Goal: Contribute content: Add original content to the website for others to see

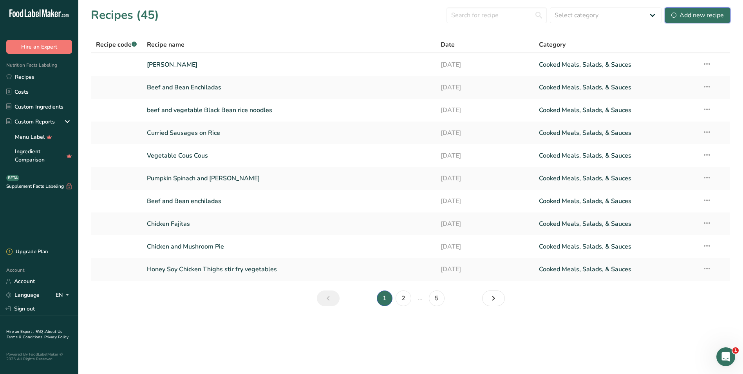
click at [682, 14] on div "Add new recipe" at bounding box center [697, 15] width 52 height 9
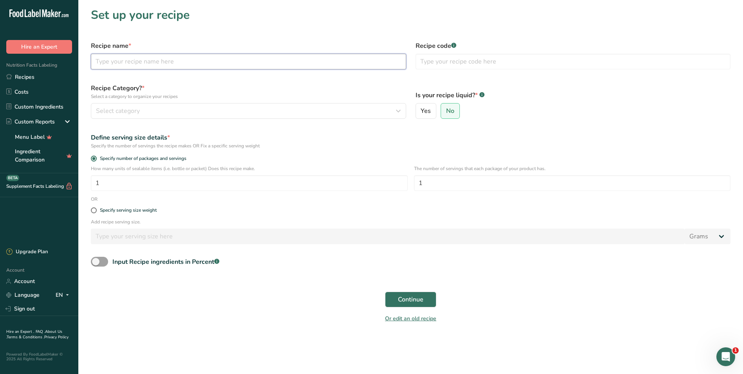
click at [134, 61] on input "text" at bounding box center [248, 62] width 315 height 16
type input "c"
type input "Corned Beef"
click at [114, 183] on input "1" at bounding box center [249, 183] width 317 height 16
type input "30"
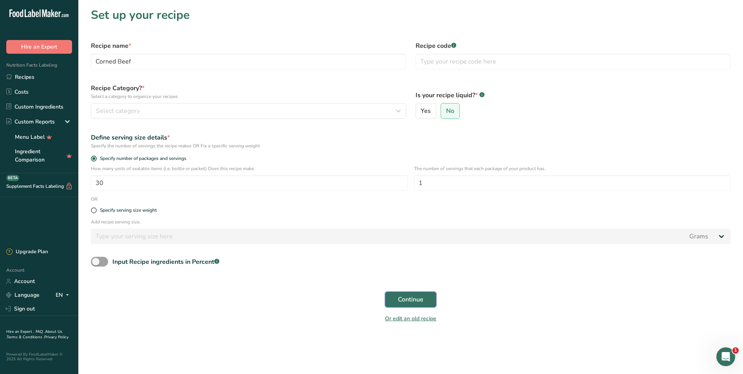
click at [421, 296] on span "Continue" at bounding box center [410, 298] width 25 height 9
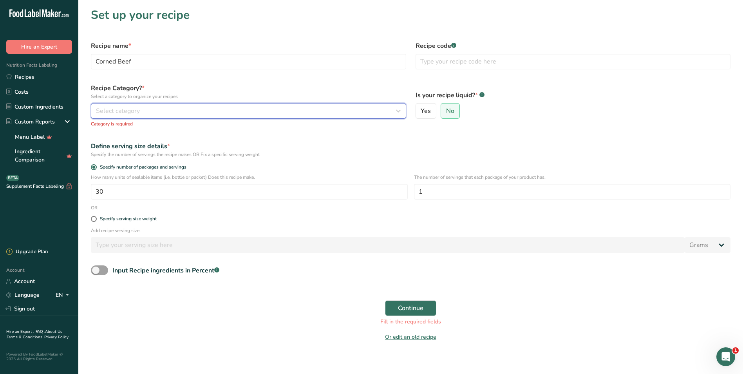
click at [240, 107] on div "Select category" at bounding box center [246, 110] width 300 height 9
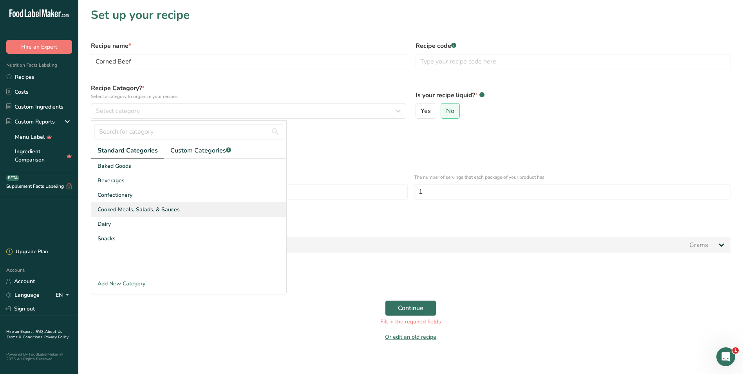
click at [117, 207] on span "Cooked Meals, Salads, & Sauces" at bounding box center [139, 209] width 82 height 8
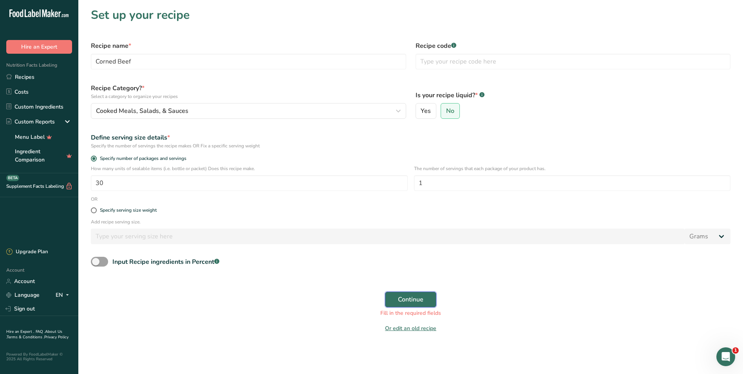
click at [403, 297] on span "Continue" at bounding box center [410, 298] width 25 height 9
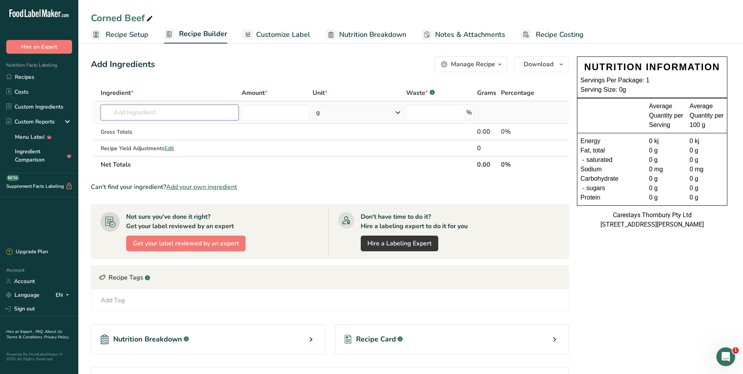
click at [126, 112] on input "text" at bounding box center [170, 113] width 138 height 16
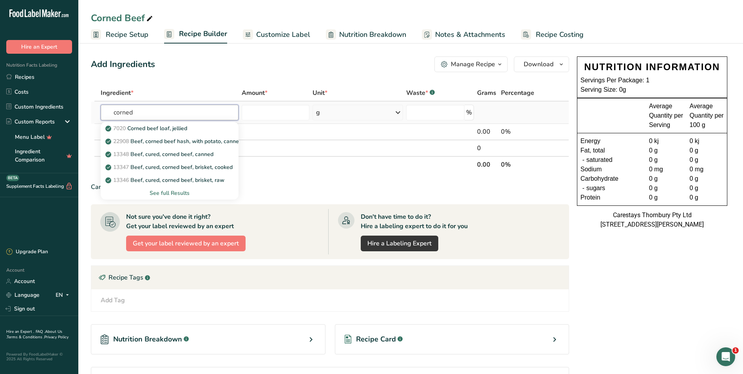
type input "corned"
click at [165, 193] on div "See full Results" at bounding box center [169, 193] width 125 height 8
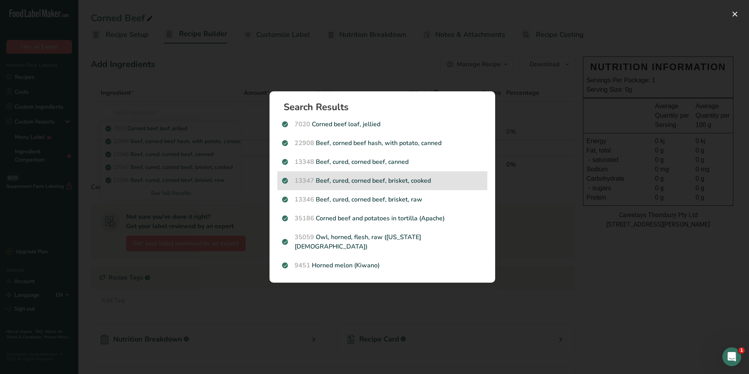
click at [345, 182] on p "13347 Beef, cured, corned beef, brisket, cooked" at bounding box center [382, 180] width 201 height 9
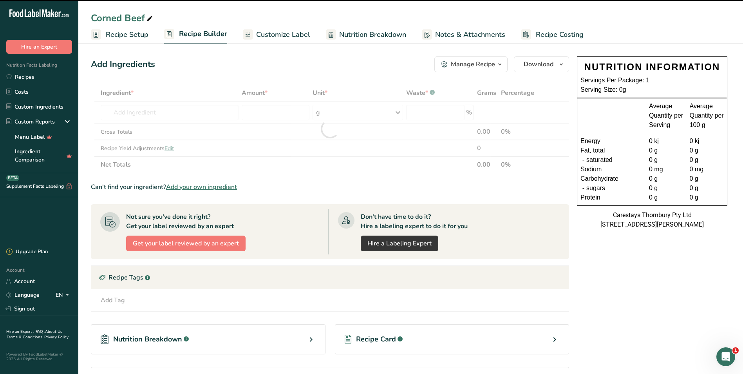
type input "0"
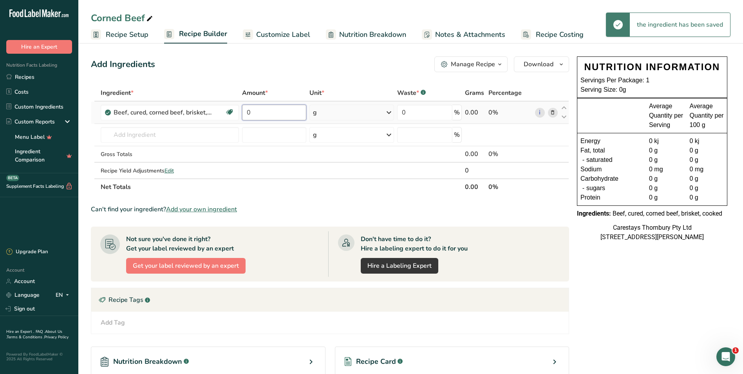
click at [261, 113] on input "0" at bounding box center [274, 113] width 64 height 16
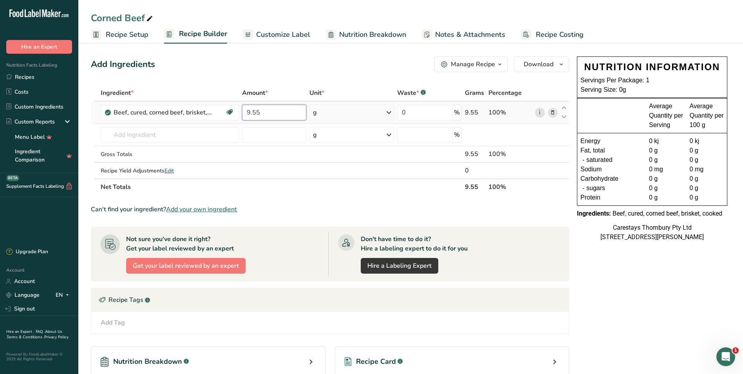
type input "9.55"
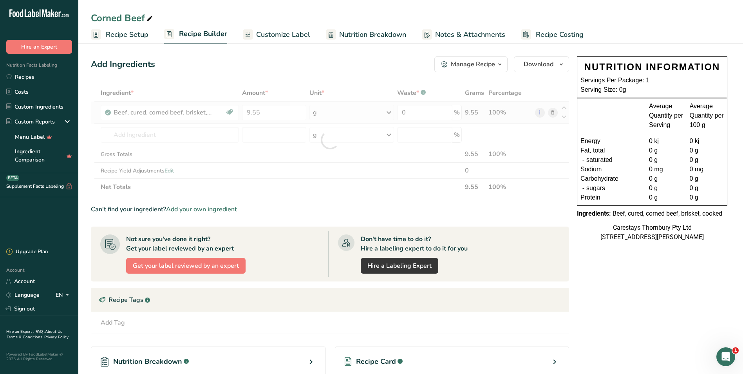
click at [389, 113] on div "Ingredient * Amount * Unit * Waste * .a-a{fill:#347362;}.b-a{fill:#fff;} Grams …" at bounding box center [330, 140] width 478 height 110
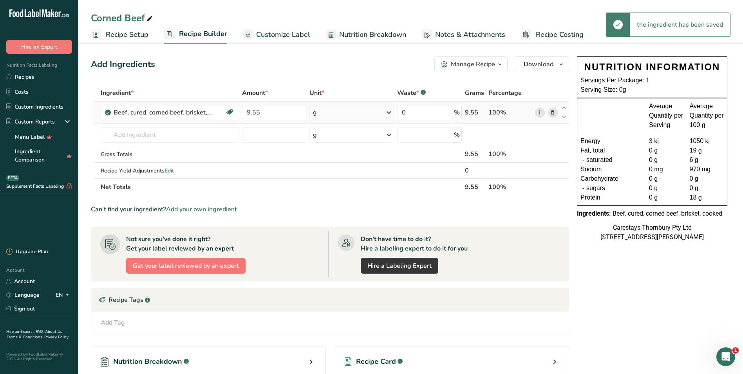
click at [389, 113] on icon at bounding box center [388, 112] width 9 height 14
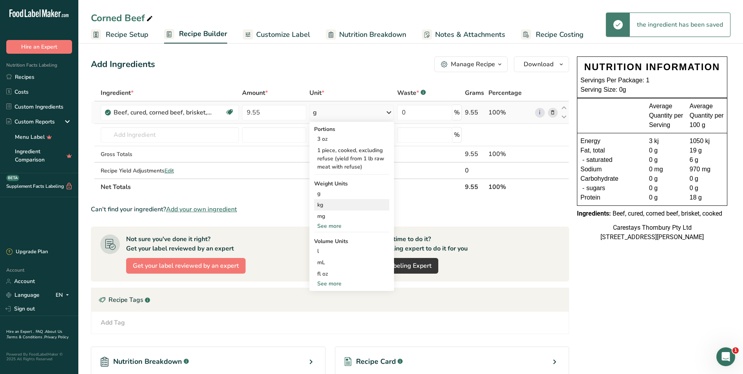
click at [332, 203] on div "kg" at bounding box center [351, 204] width 75 height 11
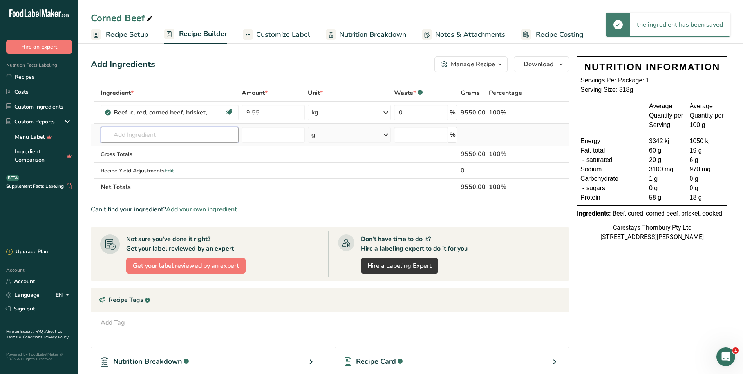
click at [122, 136] on input "text" at bounding box center [170, 135] width 138 height 16
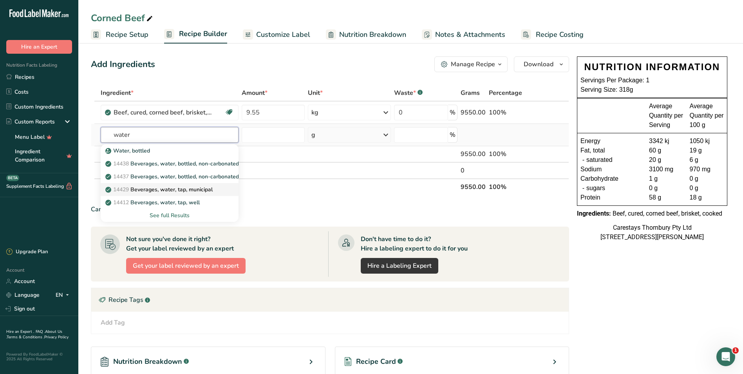
type input "water"
click at [152, 191] on p "14429 Beverages, water, tap, municipal" at bounding box center [160, 189] width 106 height 8
type input "Beverages, water, tap, municipal"
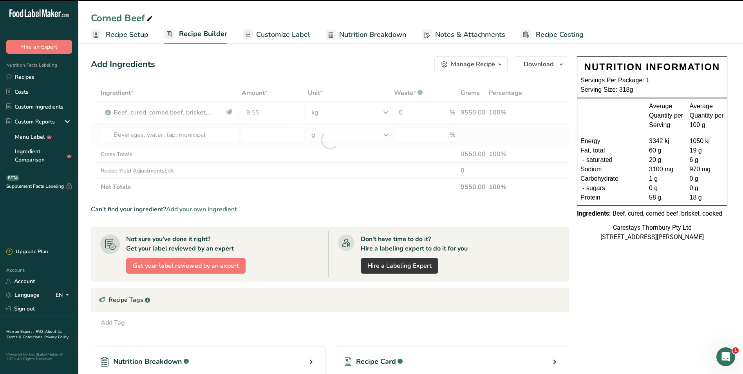
type input "0"
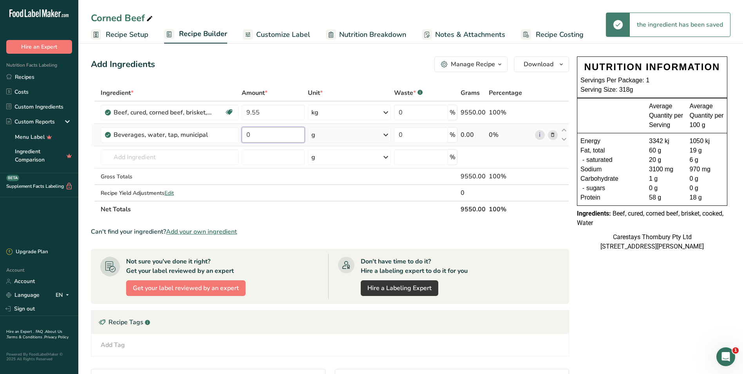
click at [262, 134] on input "0" at bounding box center [273, 135] width 63 height 16
type input "2"
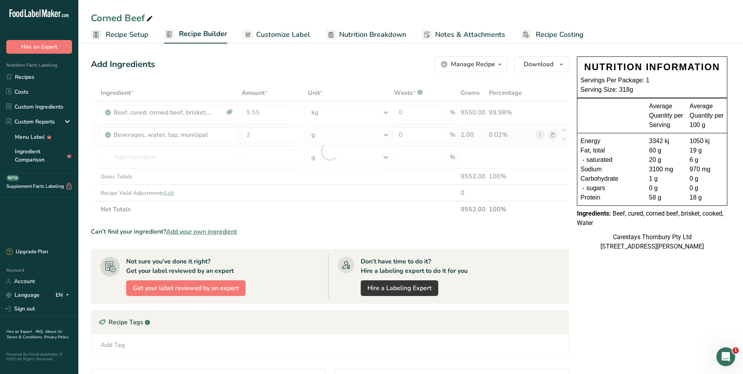
click at [387, 133] on div "Ingredient * Amount * Unit * Waste * .a-a{fill:#347362;}.b-a{fill:#fff;} Grams …" at bounding box center [330, 151] width 478 height 133
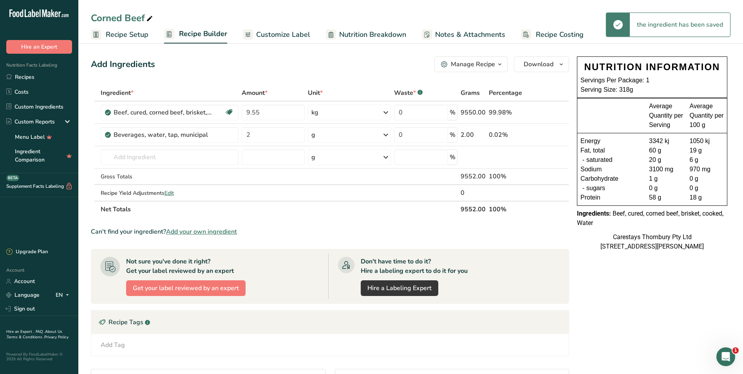
click at [386, 134] on icon at bounding box center [385, 135] width 9 height 14
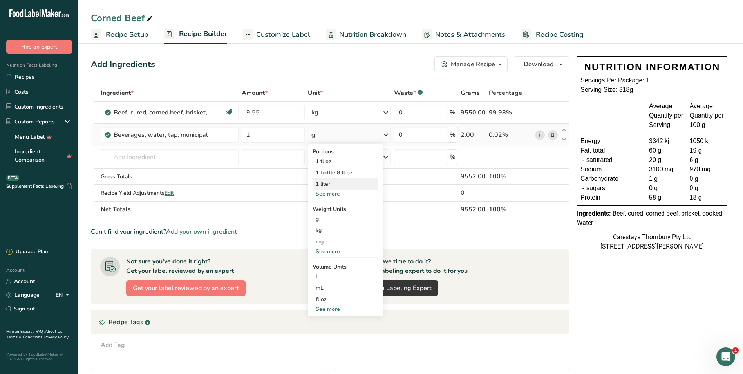
click at [325, 181] on div "1 liter" at bounding box center [346, 183] width 66 height 11
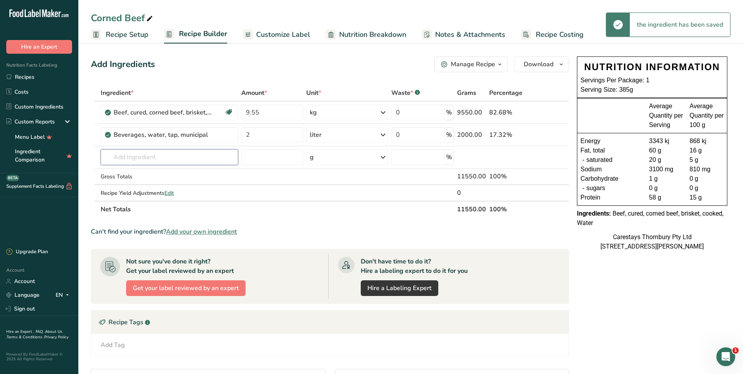
click at [119, 154] on input "text" at bounding box center [170, 157] width 138 height 16
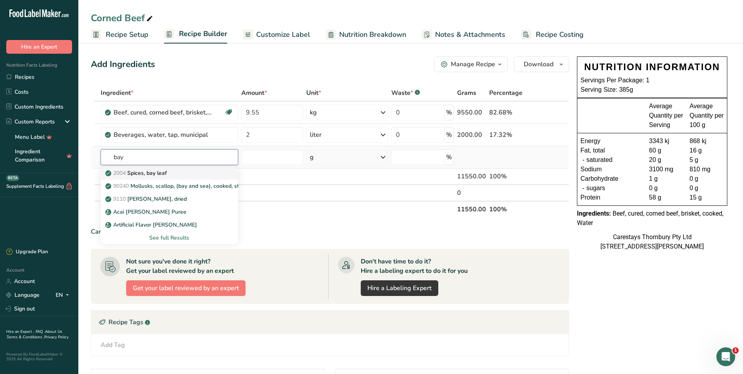
type input "bay"
click at [139, 173] on p "2004 Spices, bay leaf" at bounding box center [137, 173] width 60 height 8
type input "Spices, bay leaf"
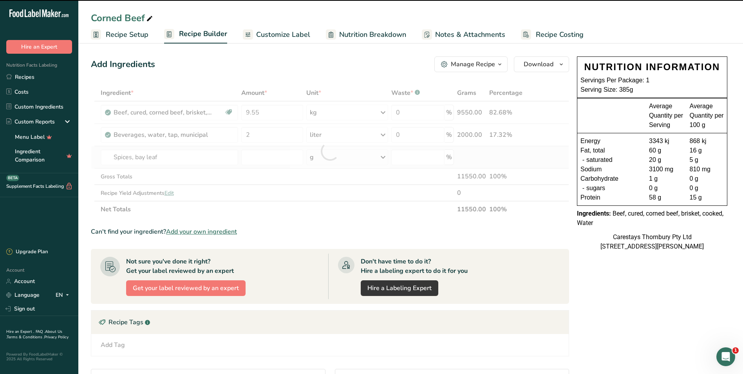
type input "0"
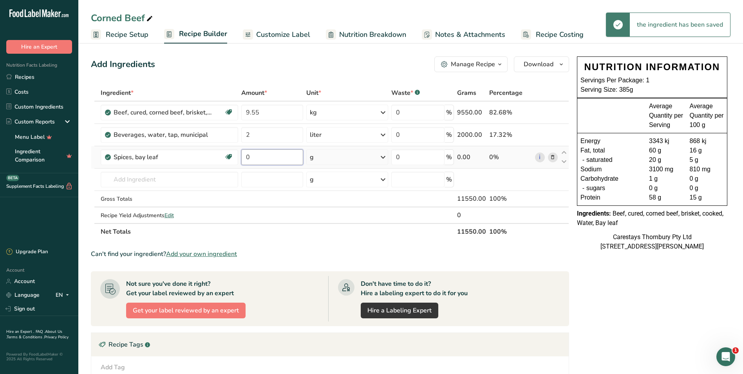
click at [272, 157] on input "0" at bounding box center [272, 157] width 62 height 16
type input "4"
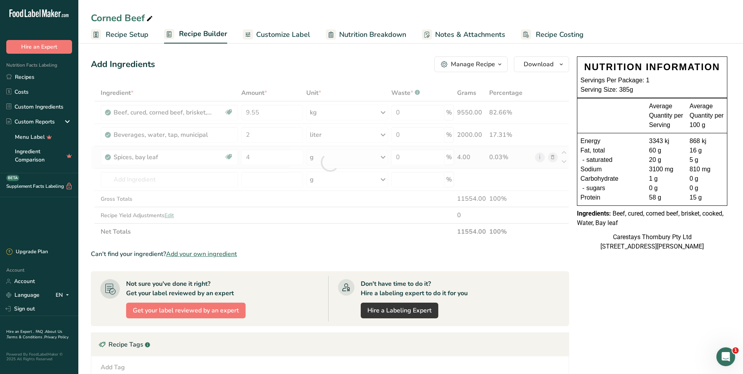
click at [384, 155] on div "Ingredient * Amount * Unit * Waste * .a-a{fill:#347362;}.b-a{fill:#fff;} Grams …" at bounding box center [330, 162] width 478 height 155
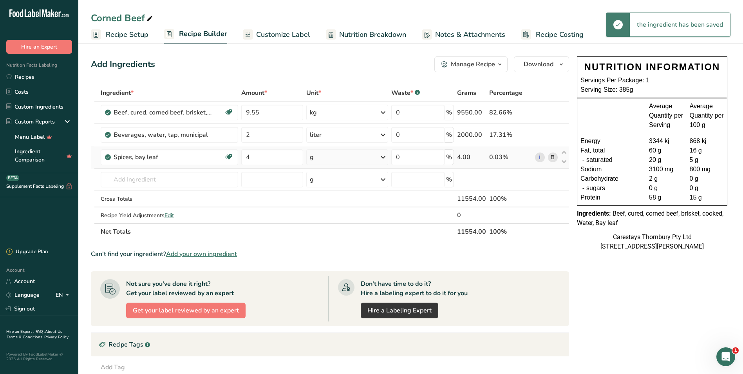
click at [384, 156] on icon at bounding box center [382, 157] width 9 height 14
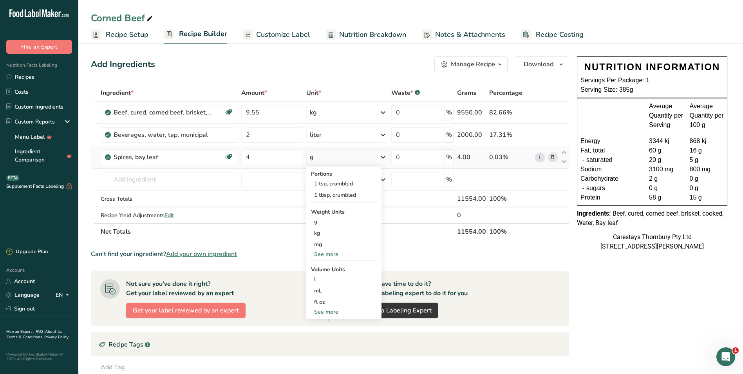
click at [331, 252] on div "See more" at bounding box center [344, 254] width 66 height 8
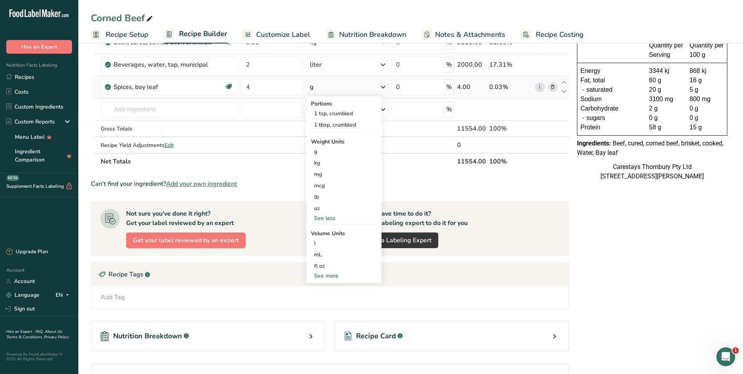
scroll to position [78, 0]
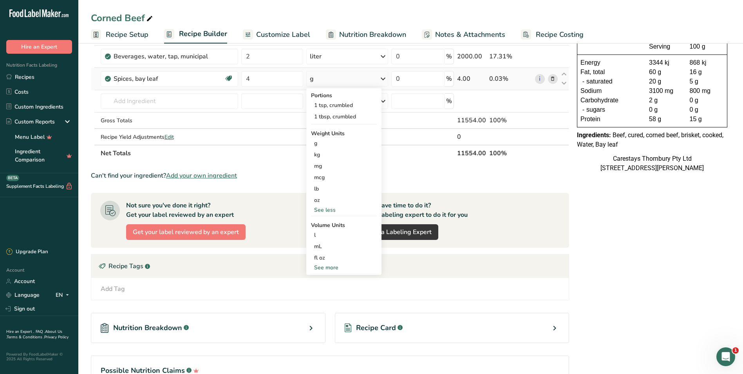
click at [332, 264] on div "See more" at bounding box center [344, 267] width 66 height 8
click at [346, 103] on div "1 tsp, crumbled" at bounding box center [344, 104] width 66 height 11
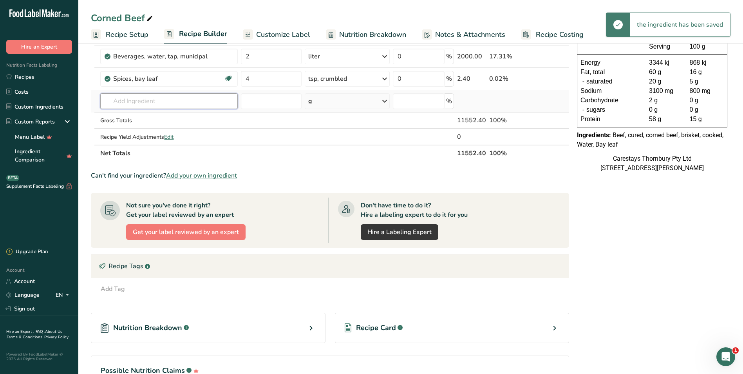
click at [118, 100] on input "text" at bounding box center [168, 101] width 137 height 16
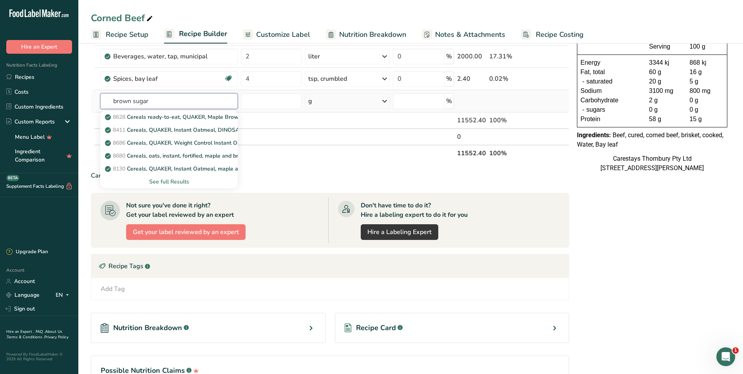
type input "brown sugar"
click at [185, 180] on div "See full Results" at bounding box center [169, 181] width 125 height 8
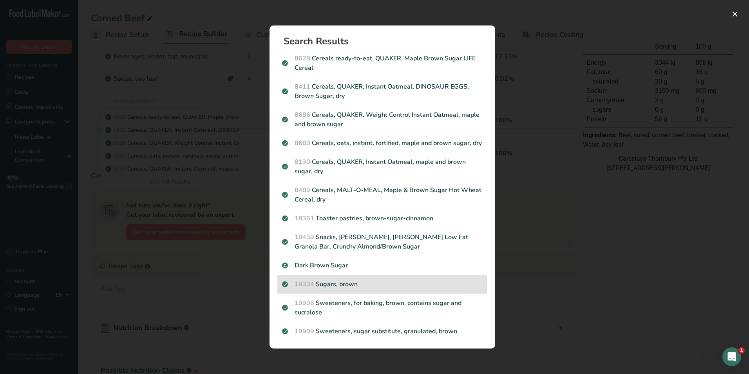
click at [334, 284] on p "19334 Sugars, brown" at bounding box center [382, 283] width 201 height 9
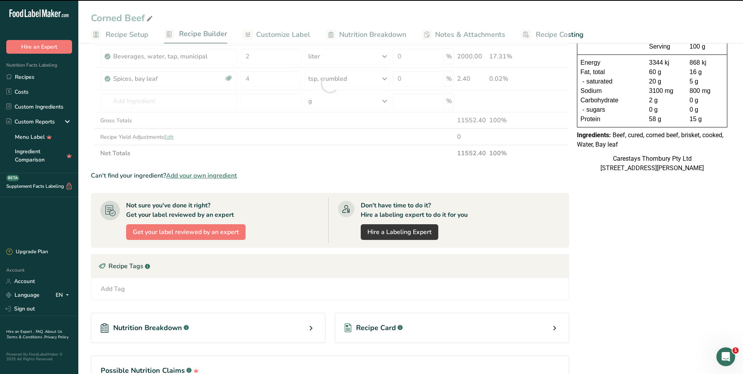
type input "0"
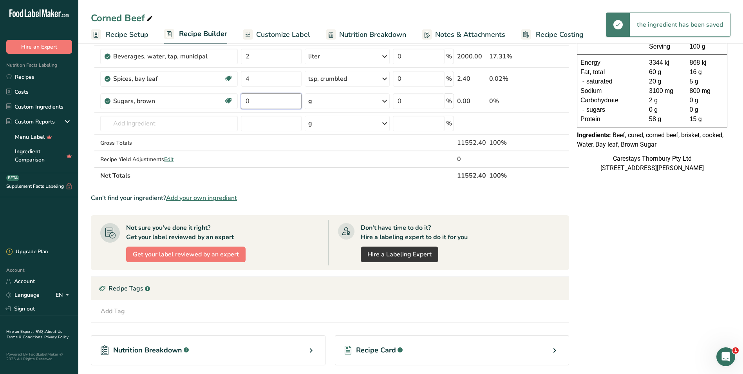
click at [257, 100] on input "0" at bounding box center [271, 101] width 61 height 16
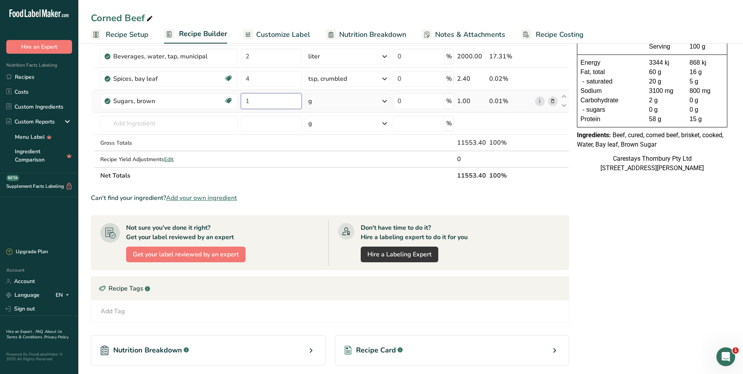
type input "1"
click at [386, 99] on div "Ingredient * Amount * Unit * Waste * .a-a{fill:#347362;}.b-a{fill:#fff;} Grams …" at bounding box center [330, 94] width 478 height 177
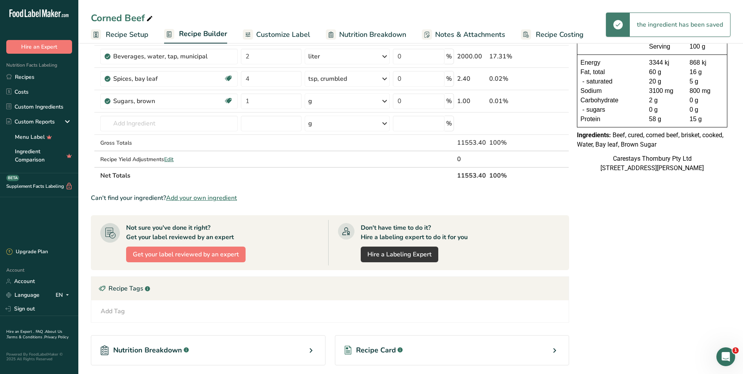
click at [385, 100] on icon at bounding box center [384, 101] width 9 height 14
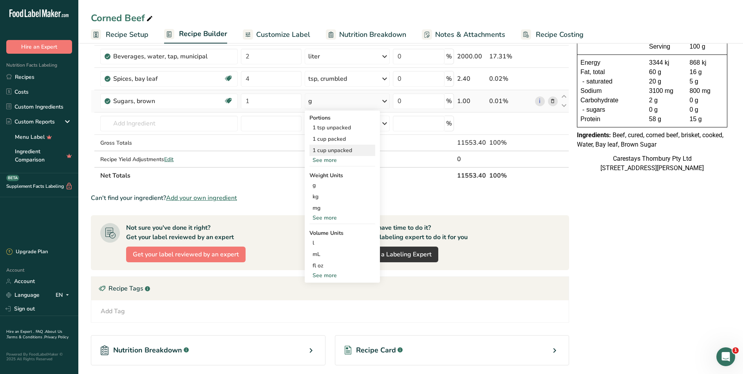
click at [347, 148] on div "1 cup unpacked" at bounding box center [342, 150] width 66 height 11
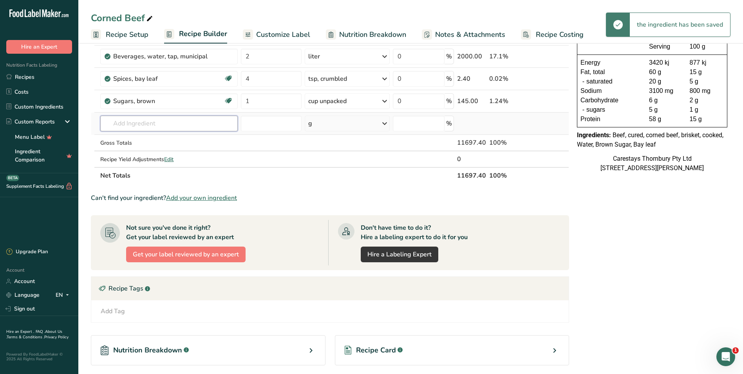
click at [118, 125] on input "text" at bounding box center [168, 124] width 137 height 16
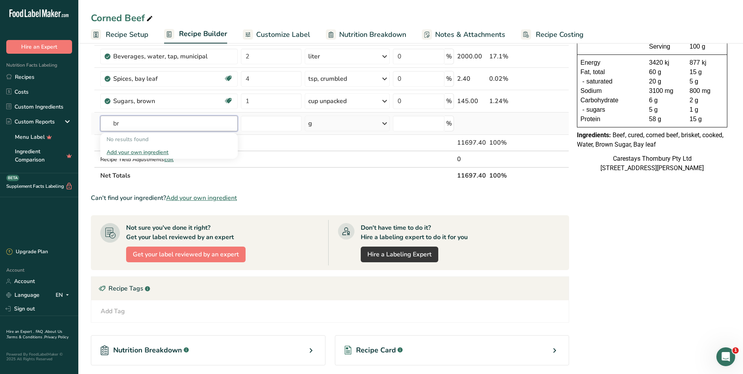
type input "b"
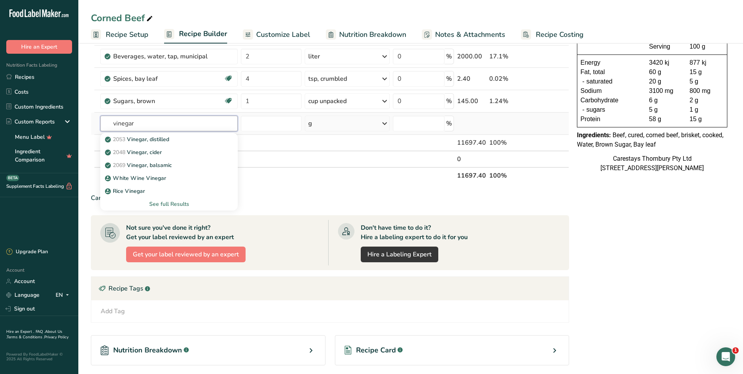
type input "vinegar"
click at [166, 204] on div "See full Results" at bounding box center [169, 204] width 125 height 8
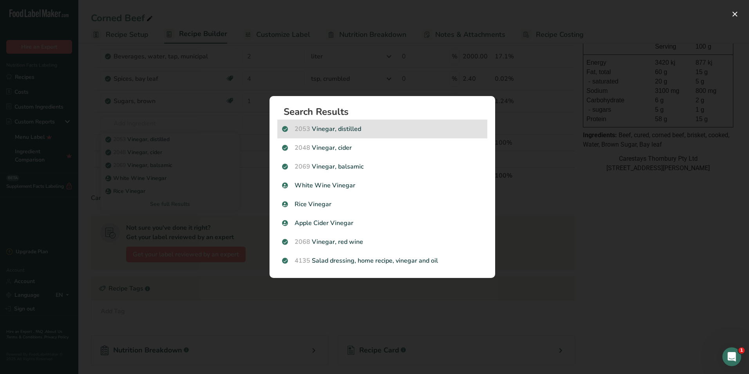
click at [355, 127] on p "2053 Vinegar, distilled" at bounding box center [382, 128] width 201 height 9
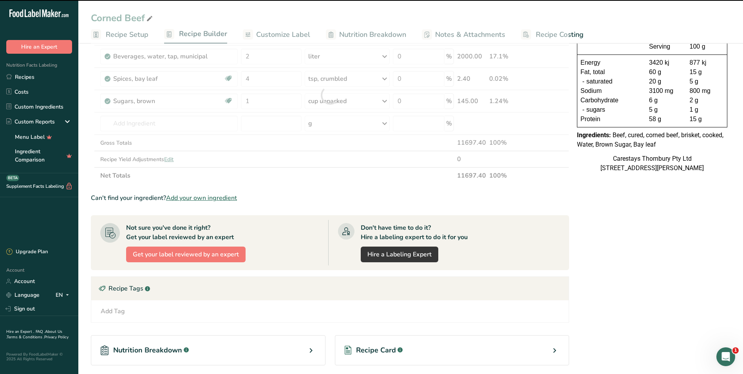
type input "0"
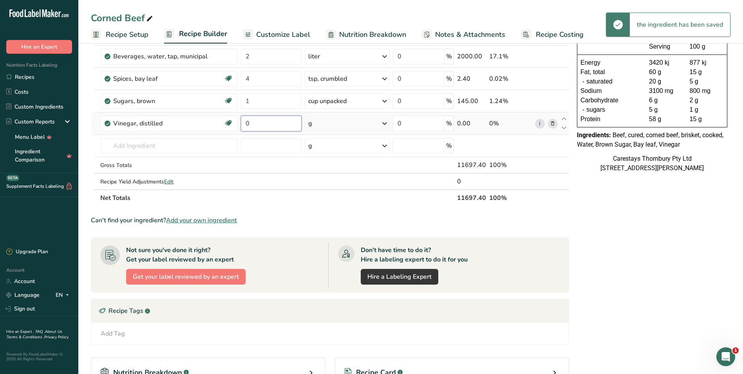
click at [252, 123] on input "0" at bounding box center [271, 124] width 61 height 16
type input "200"
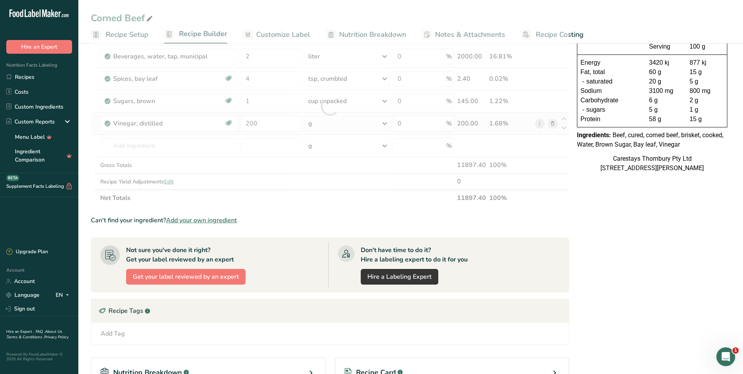
click at [385, 121] on div "Ingredient * Amount * Unit * Waste * .a-a{fill:#347362;}.b-a{fill:#fff;} Grams …" at bounding box center [330, 106] width 478 height 200
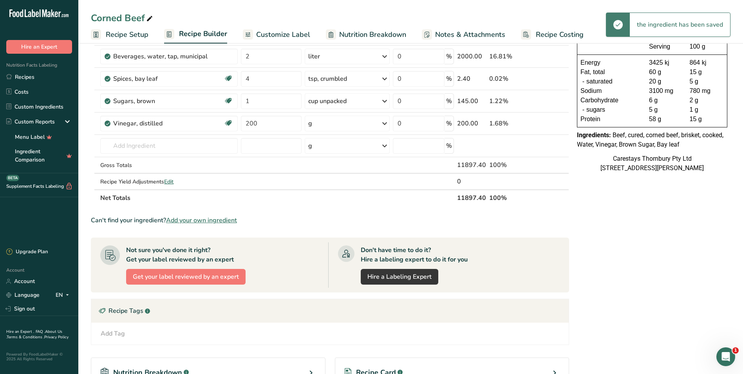
click at [385, 122] on icon at bounding box center [384, 123] width 9 height 14
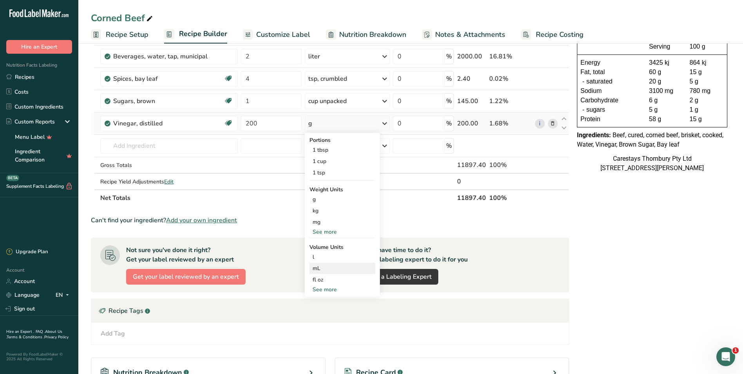
click at [323, 267] on div "mL" at bounding box center [343, 268] width 60 height 8
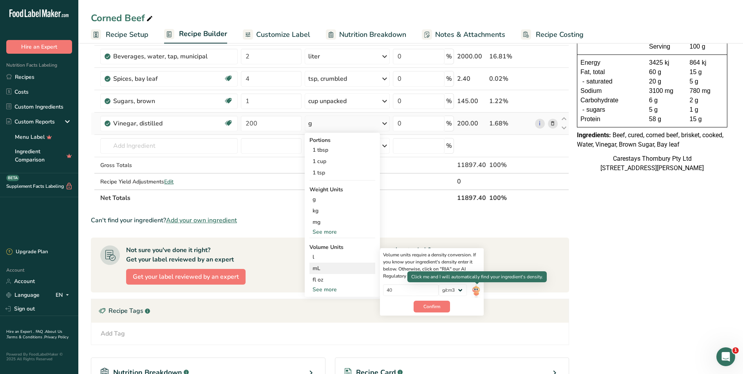
click at [477, 290] on img at bounding box center [476, 291] width 9 height 14
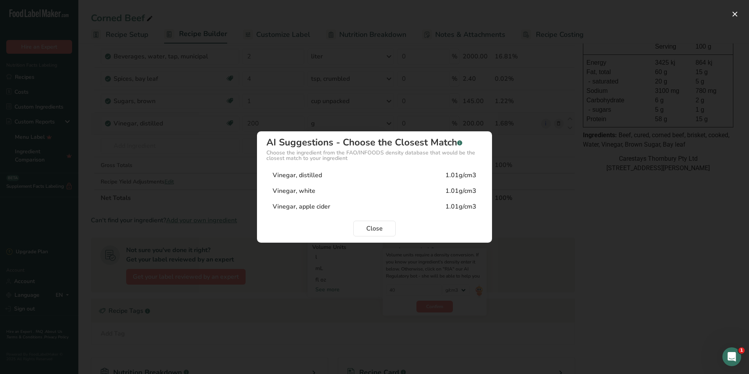
click at [325, 190] on div "Vinegar, white 1.01g/cm3" at bounding box center [374, 191] width 216 height 16
type input "1.01"
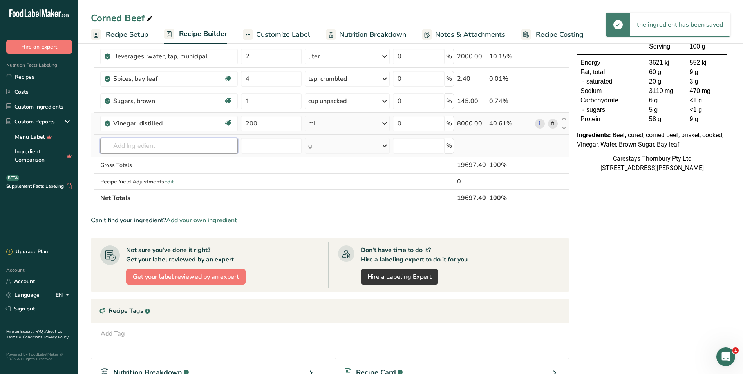
click at [155, 149] on input "text" at bounding box center [168, 146] width 137 height 16
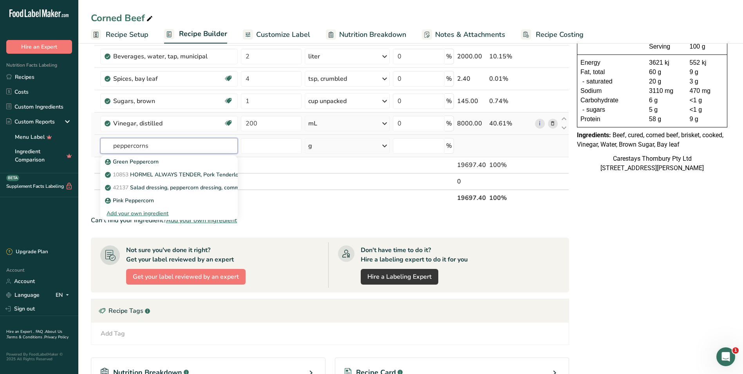
click at [114, 145] on input "peppercorns" at bounding box center [168, 146] width 137 height 16
click at [153, 145] on input "peppercorns" at bounding box center [168, 146] width 137 height 16
type input "pepper"
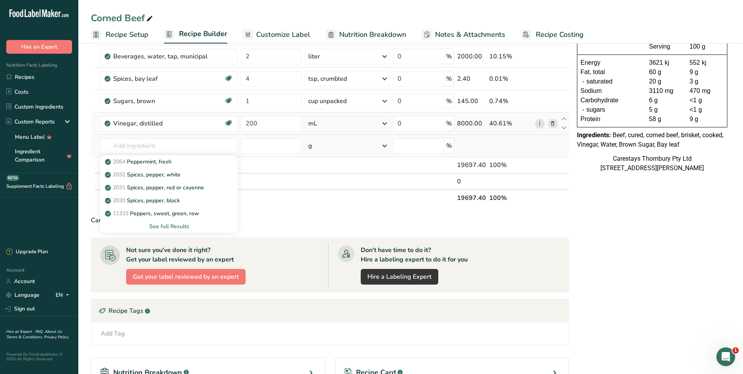
click at [172, 225] on div "See full Results" at bounding box center [169, 226] width 125 height 8
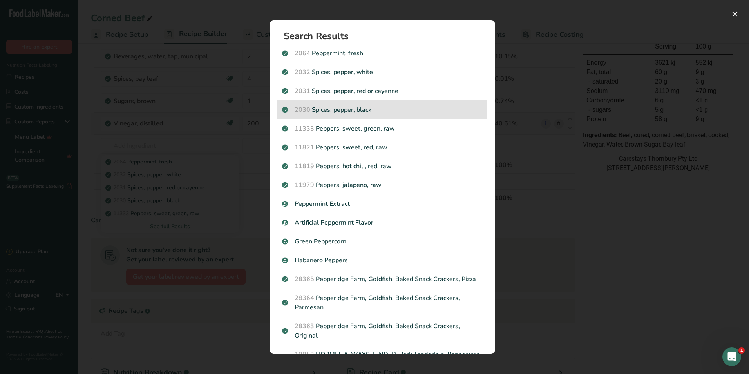
click at [425, 109] on p "2030 Spices, pepper, black" at bounding box center [382, 109] width 201 height 9
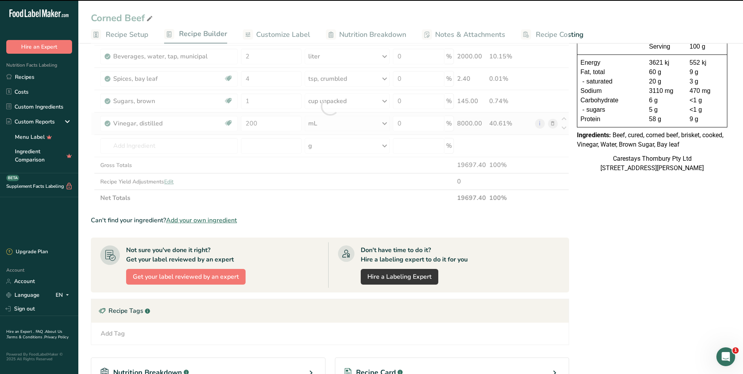
type input "0"
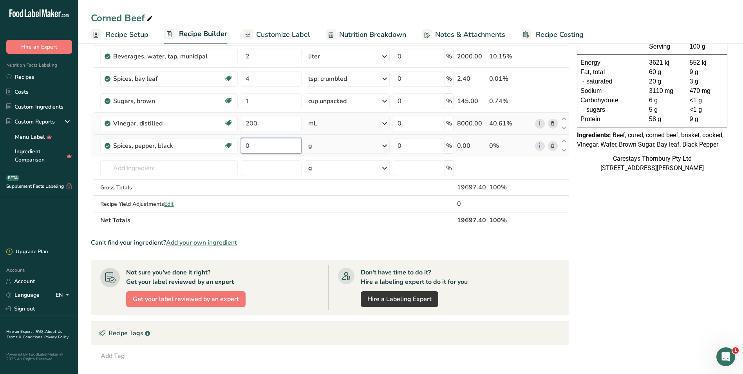
click at [252, 146] on input "0" at bounding box center [271, 146] width 61 height 16
type input "2"
click at [385, 144] on div "Ingredient * Amount * Unit * Waste * .a-a{fill:#347362;}.b-a{fill:#fff;} Grams …" at bounding box center [330, 117] width 478 height 222
click at [385, 144] on icon at bounding box center [384, 146] width 9 height 14
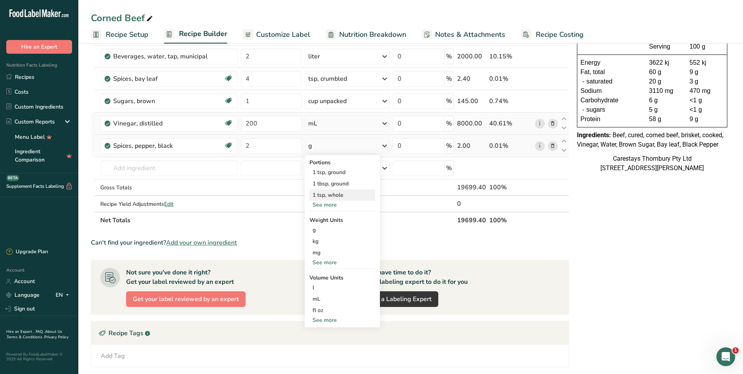
click at [340, 192] on div "1 tsp, whole" at bounding box center [342, 194] width 66 height 11
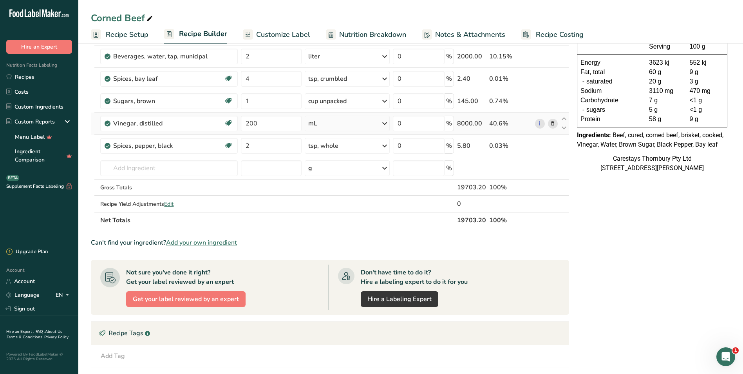
click at [563, 34] on span "Recipe Costing" at bounding box center [560, 34] width 48 height 11
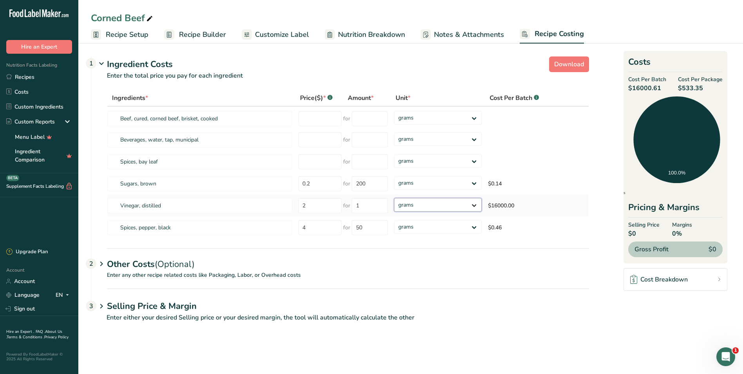
click at [476, 204] on select "grams kg mg mcg lb oz" at bounding box center [438, 205] width 88 height 14
select select "1"
click at [394, 198] on select "grams kg mg mcg lb oz" at bounding box center [438, 205] width 88 height 14
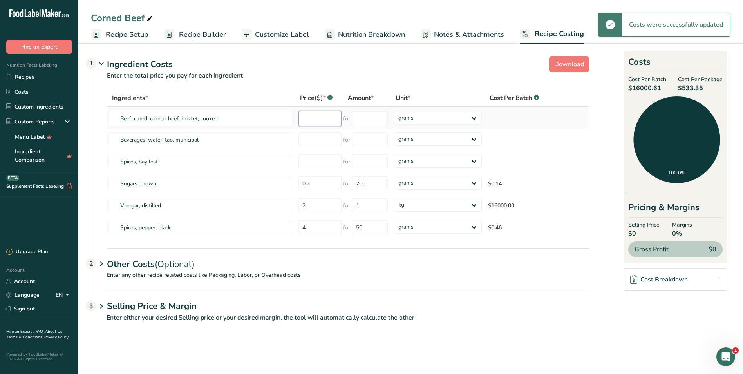
click at [318, 119] on input "number" at bounding box center [319, 118] width 43 height 15
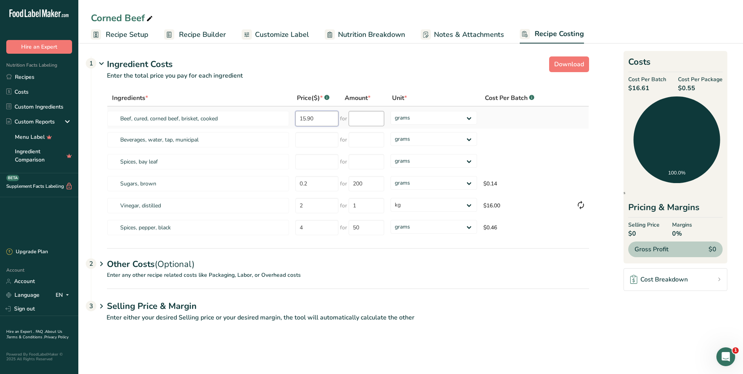
type input "15.90"
click at [374, 119] on input "number" at bounding box center [367, 118] width 36 height 15
type input "2"
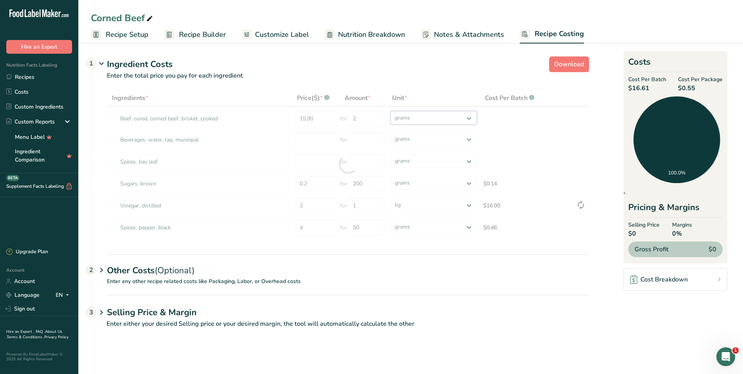
click at [469, 117] on div "Ingredients * Price($) * .a-a{fill:#347362;}.b-a{fill:#fff;} Amount * Unit * Co…" at bounding box center [348, 164] width 482 height 149
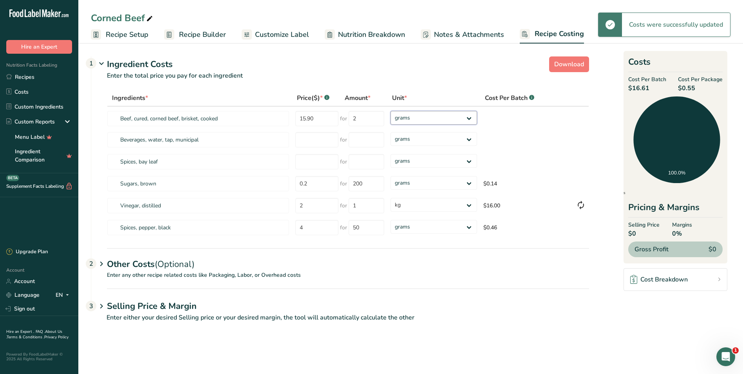
select select "1"
click at [390, 111] on select "grams kg mg mcg lb oz" at bounding box center [433, 118] width 86 height 14
select select "1"
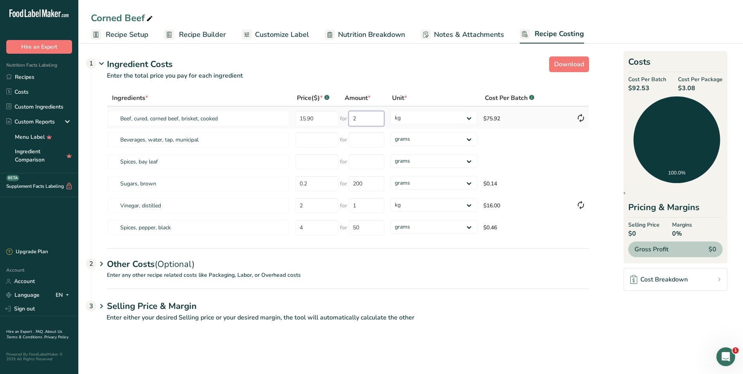
click at [367, 122] on input "2" at bounding box center [367, 118] width 36 height 15
type input "1"
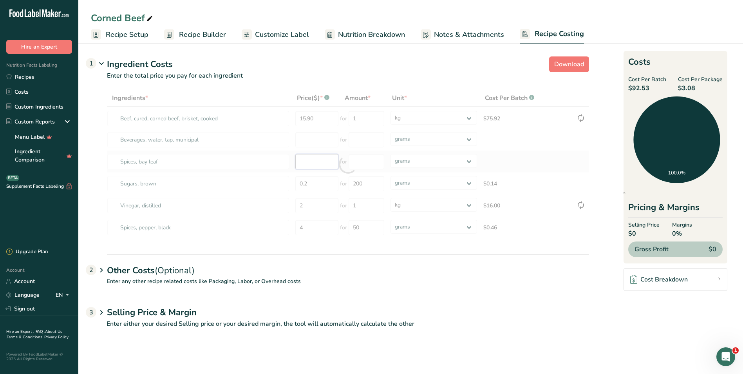
click at [307, 161] on div "Ingredients * Price($) * .a-a{fill:#347362;}.b-a{fill:#fff;} Amount * Unit * Co…" at bounding box center [348, 164] width 482 height 149
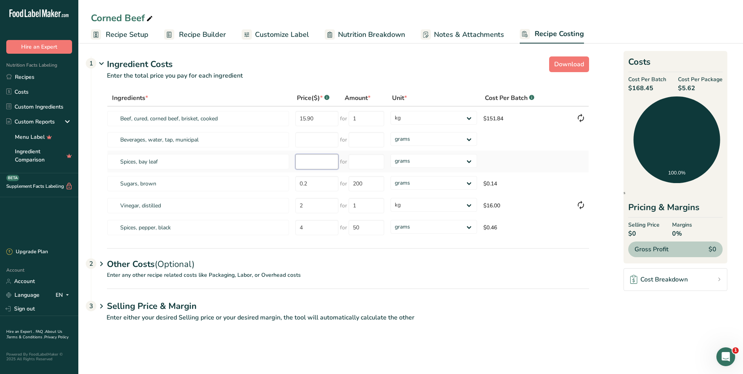
click at [303, 161] on input "number" at bounding box center [316, 161] width 43 height 15
type input "2.00"
click at [366, 162] on input "number" at bounding box center [367, 161] width 36 height 15
type input "15"
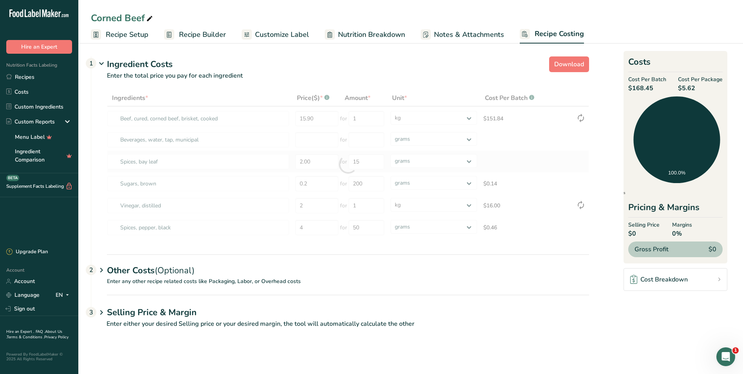
click at [557, 156] on div "Ingredients * Price($) * .a-a{fill:#347362;}.b-a{fill:#fff;} Amount * Unit * Co…" at bounding box center [348, 164] width 482 height 149
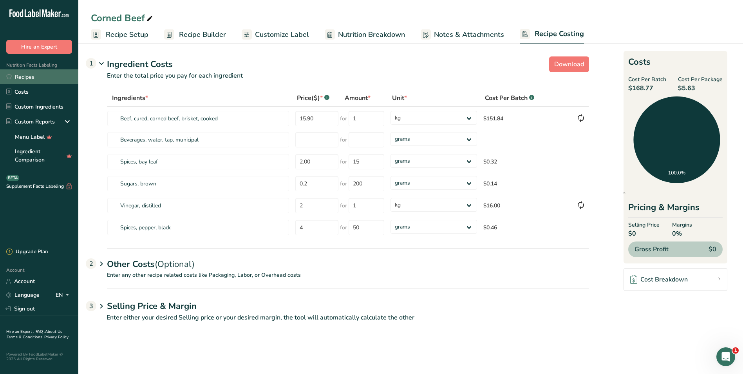
click at [40, 74] on link "Recipes" at bounding box center [39, 76] width 78 height 15
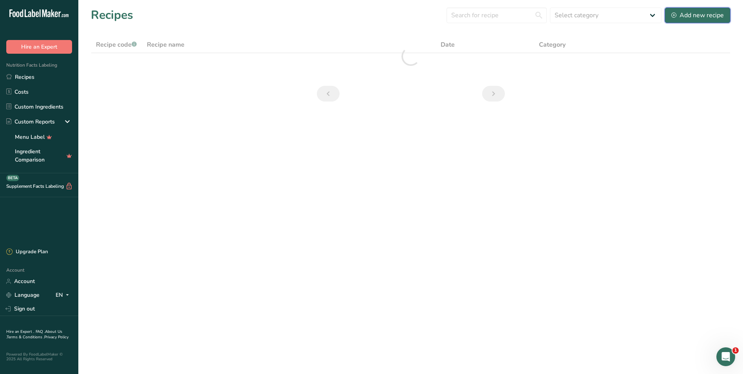
click at [678, 12] on div "Add new recipe" at bounding box center [697, 15] width 52 height 9
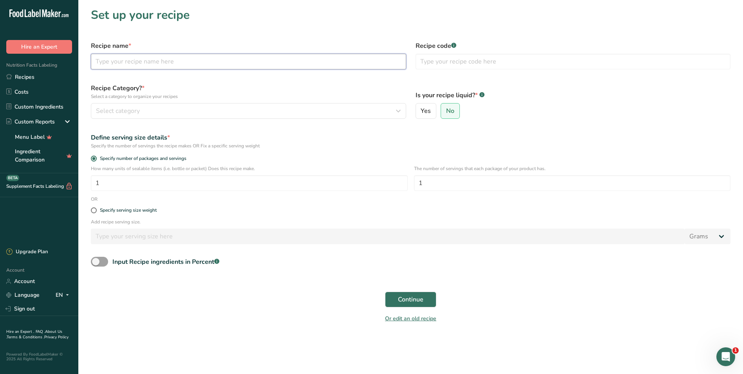
click at [161, 62] on input "text" at bounding box center [248, 62] width 315 height 16
type input "Mashed Potato"
click at [161, 105] on button "Select category" at bounding box center [248, 111] width 315 height 16
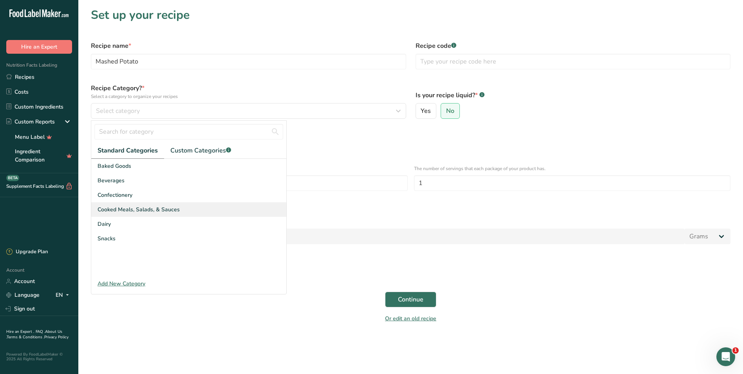
click at [130, 210] on span "Cooked Meals, Salads, & Sauces" at bounding box center [139, 209] width 82 height 8
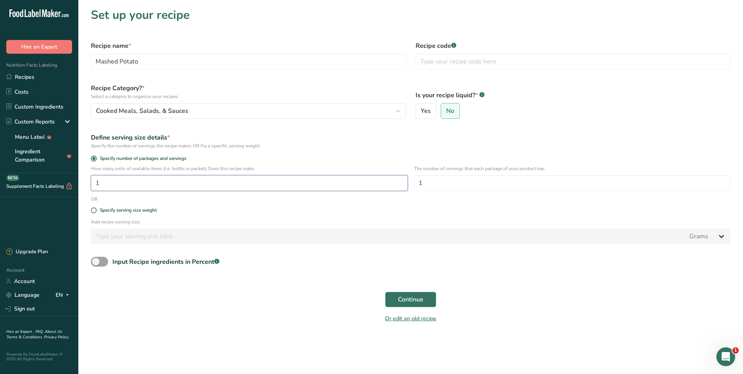
click at [108, 183] on input "1" at bounding box center [249, 183] width 317 height 16
type input "30"
click at [398, 295] on span "Continue" at bounding box center [410, 298] width 25 height 9
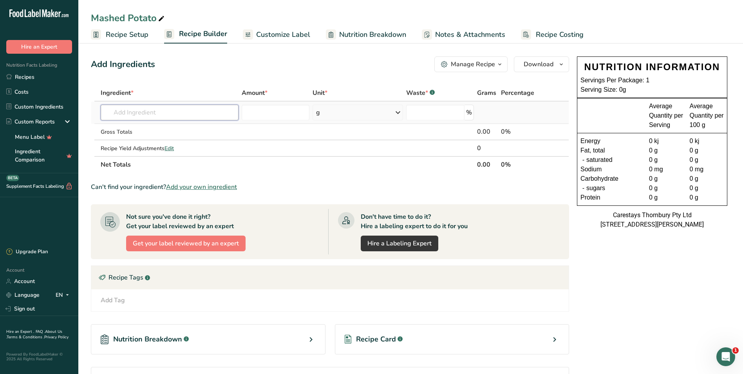
click at [139, 113] on input "text" at bounding box center [170, 113] width 138 height 16
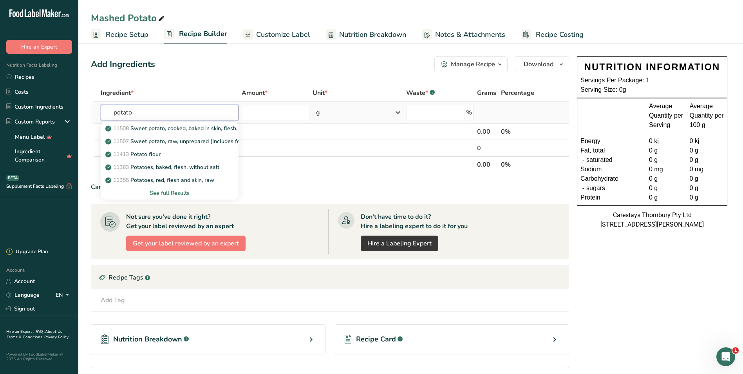
type input "potato"
click at [157, 191] on div "See full Results" at bounding box center [169, 193] width 125 height 8
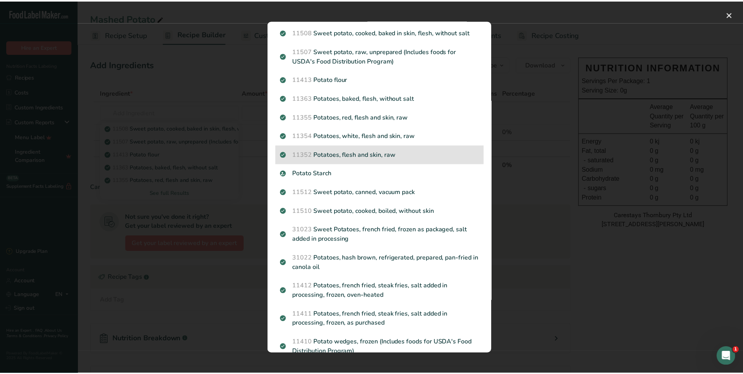
scroll to position [39, 0]
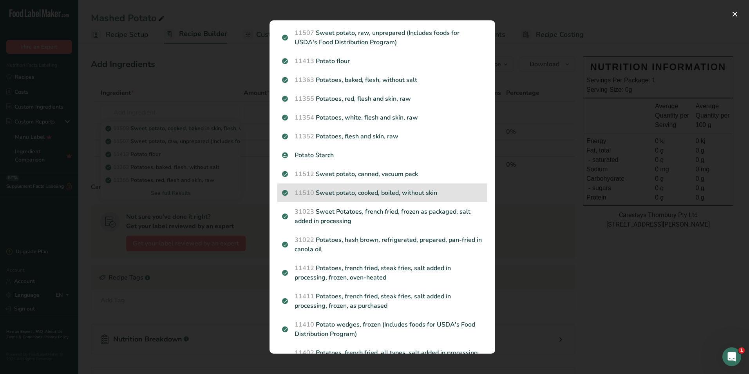
click at [349, 188] on p "11510 Sweet potato, cooked, boiled, without skin" at bounding box center [382, 192] width 201 height 9
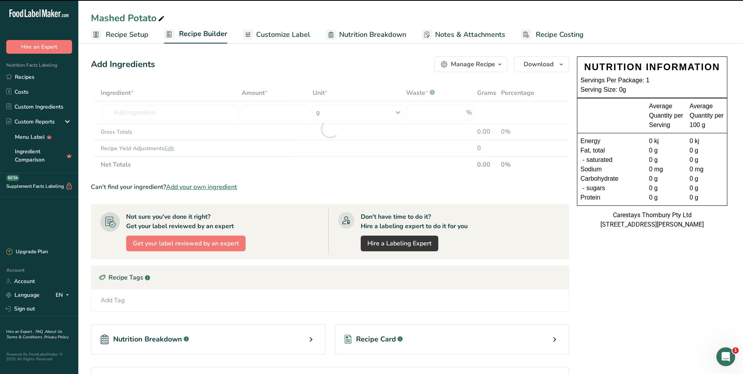
type input "0"
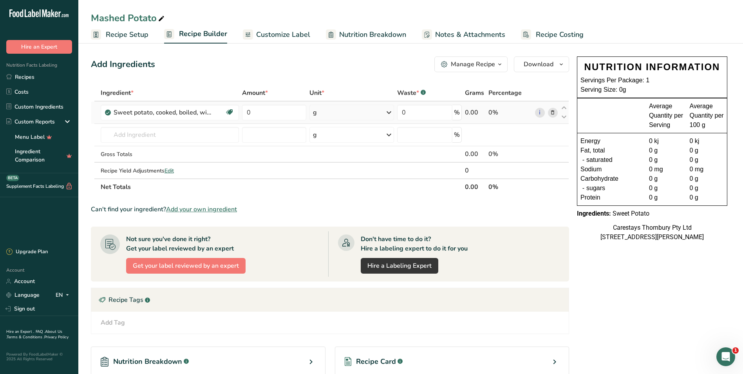
click at [553, 110] on icon at bounding box center [552, 112] width 5 height 8
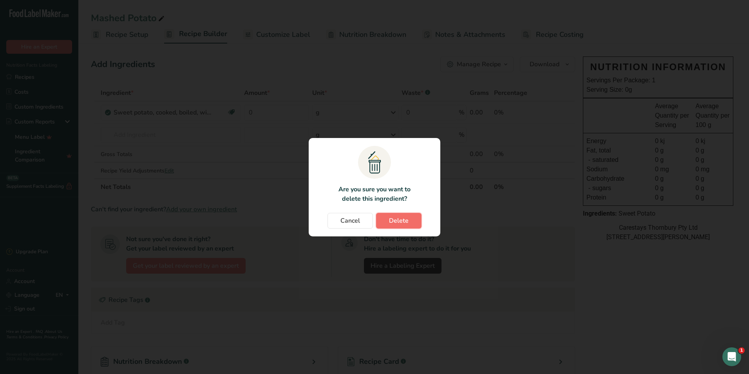
click at [385, 219] on button "Delete" at bounding box center [398, 221] width 45 height 16
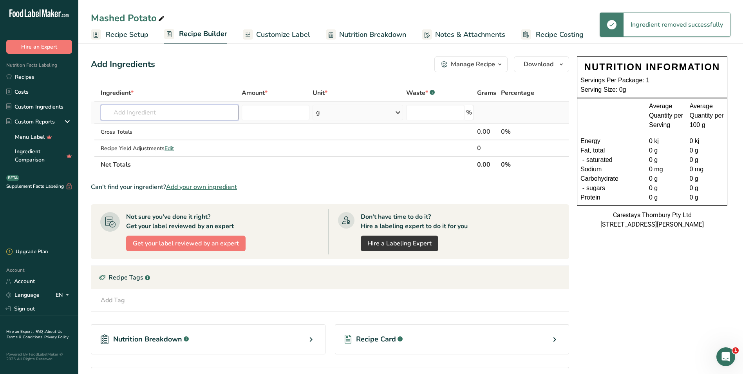
click at [118, 114] on input "text" at bounding box center [170, 113] width 138 height 16
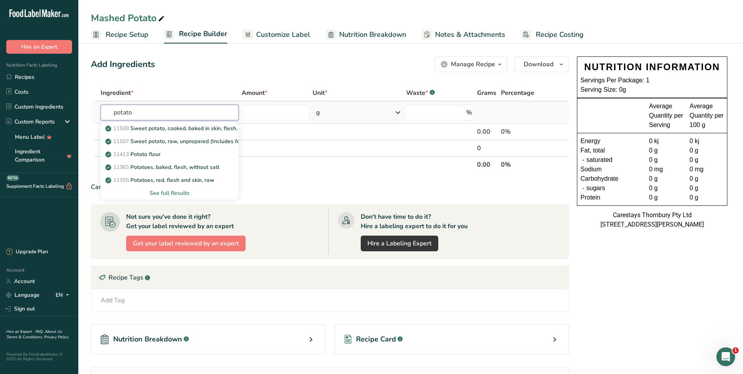
type input "potato"
click at [177, 192] on div "See full Results" at bounding box center [169, 193] width 125 height 8
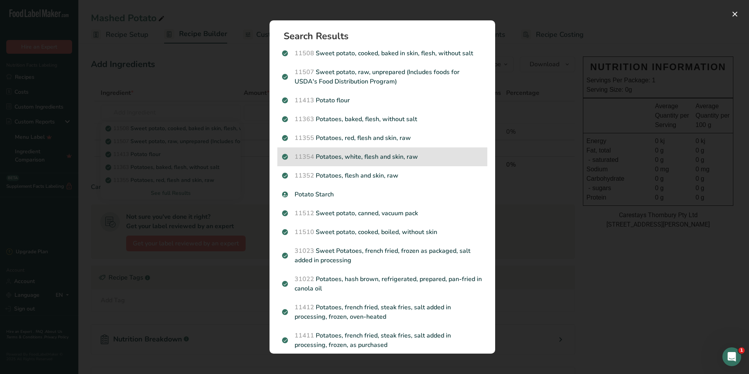
click at [352, 160] on p "11354 Potatoes, white, flesh and skin, raw" at bounding box center [382, 156] width 201 height 9
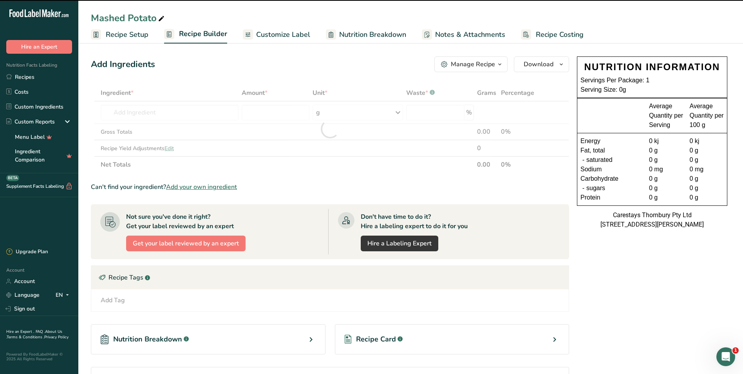
type input "0"
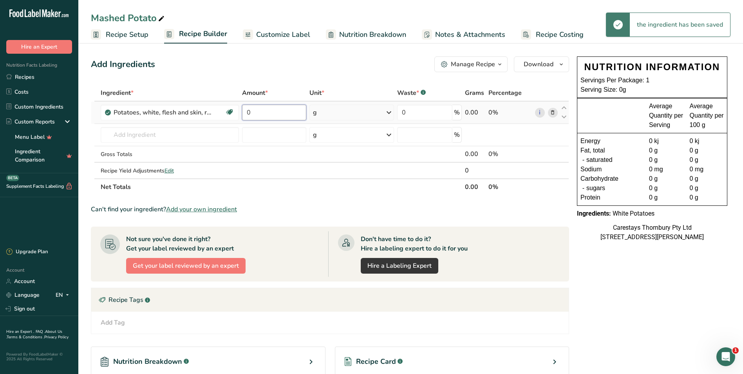
click at [271, 114] on input "0" at bounding box center [274, 113] width 64 height 16
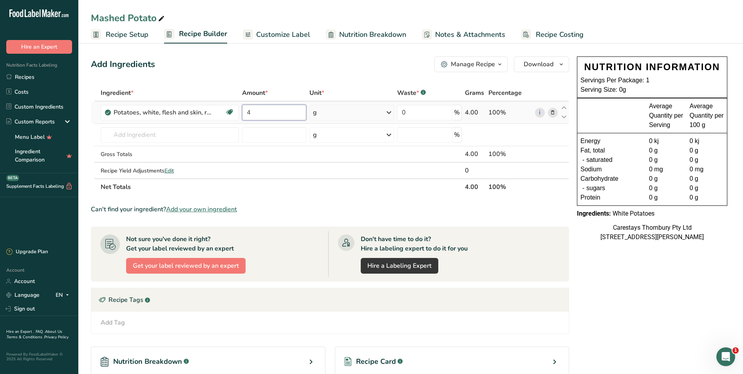
type input "4"
click at [390, 110] on div "Ingredient * Amount * Unit * Waste * .a-a{fill:#347362;}.b-a{fill:#fff;} Grams …" at bounding box center [330, 140] width 478 height 110
click at [389, 112] on icon at bounding box center [388, 112] width 9 height 14
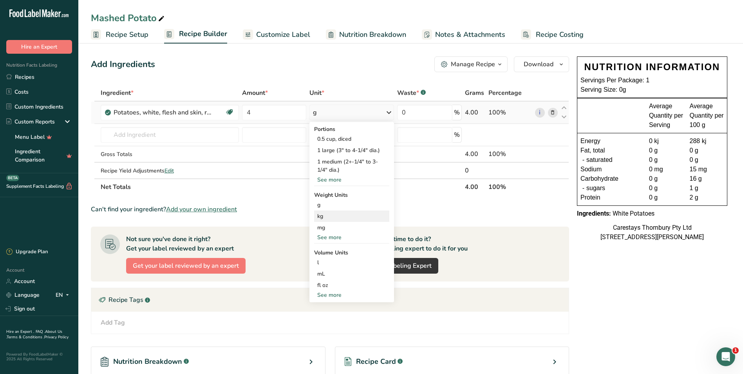
click at [323, 217] on div "kg" at bounding box center [351, 215] width 75 height 11
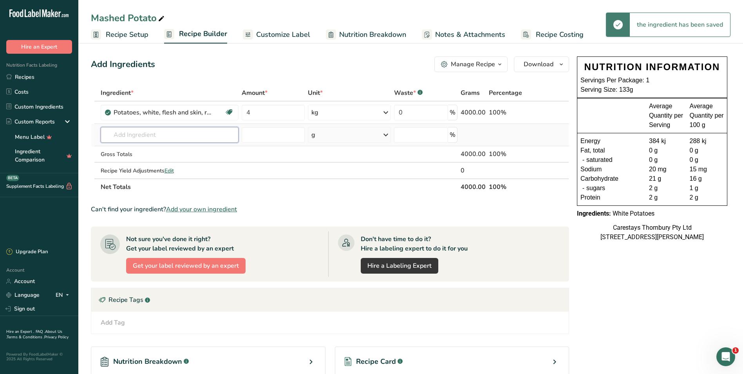
click at [117, 135] on input "text" at bounding box center [170, 135] width 138 height 16
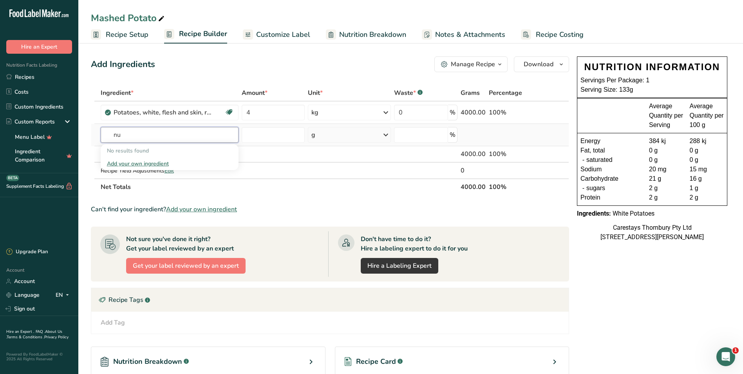
type input "n"
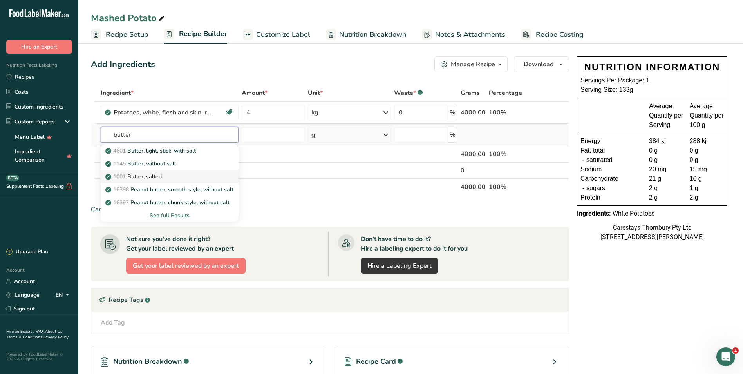
type input "butter"
click at [143, 173] on p "1001 Butter, salted" at bounding box center [134, 176] width 55 height 8
type input "Butter, salted"
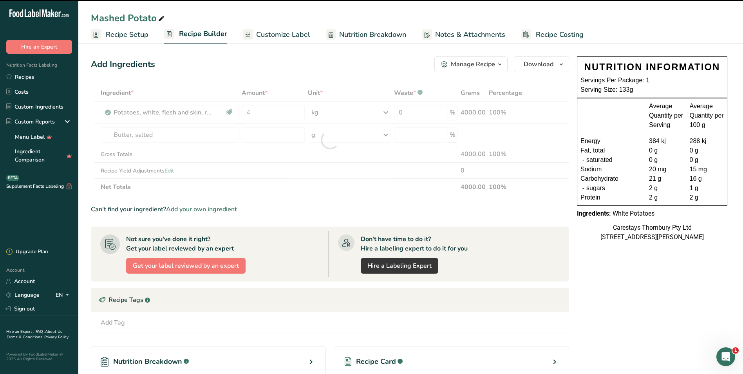
type input "0"
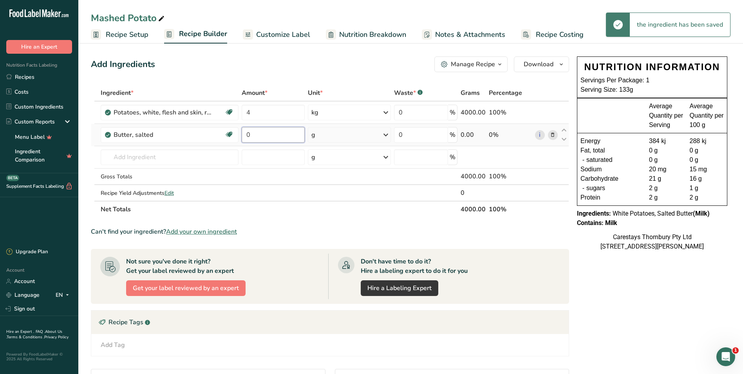
click at [256, 135] on input "0" at bounding box center [273, 135] width 63 height 16
type input "1"
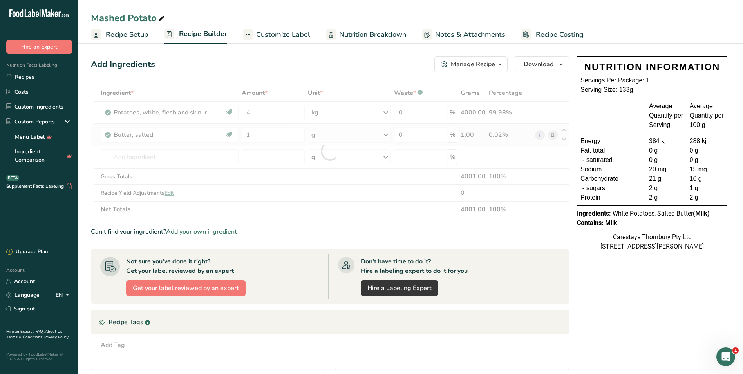
click at [385, 134] on div "Ingredient * Amount * Unit * Waste * .a-a{fill:#347362;}.b-a{fill:#fff;} Grams …" at bounding box center [330, 151] width 478 height 133
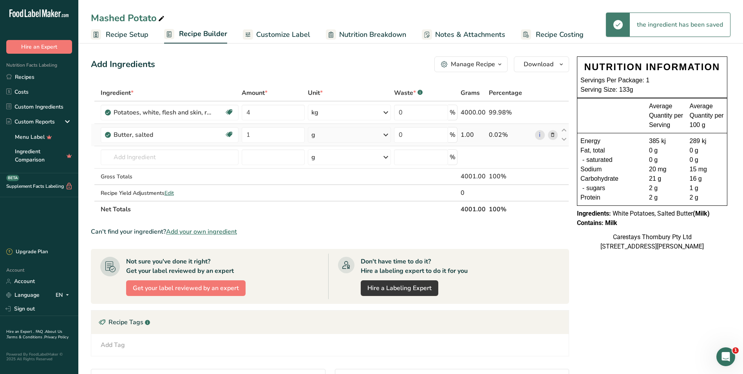
click at [387, 135] on icon at bounding box center [385, 135] width 9 height 14
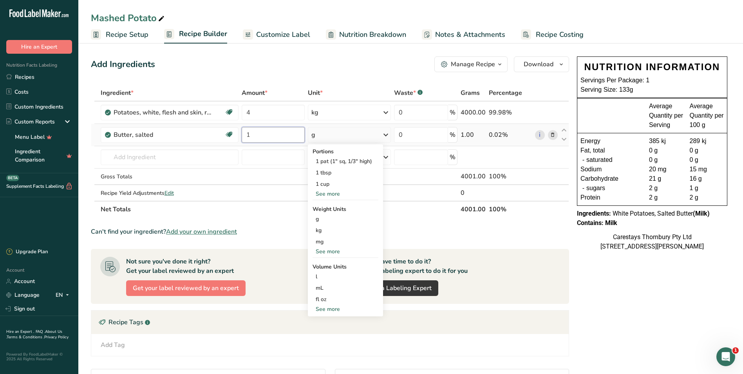
click at [264, 136] on input "1" at bounding box center [273, 135] width 63 height 16
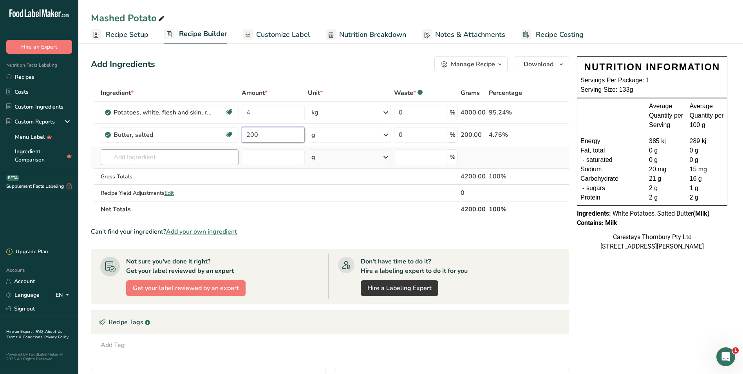
type input "200"
click at [137, 155] on div "Ingredient * Amount * Unit * Waste * .a-a{fill:#347362;}.b-a{fill:#fff;} Grams …" at bounding box center [330, 151] width 478 height 133
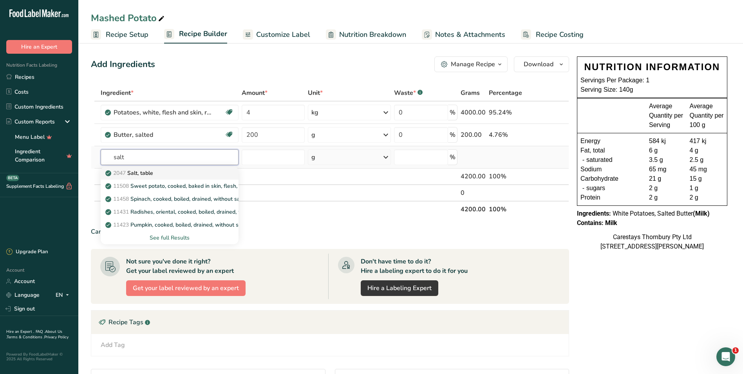
type input "salt"
click at [139, 170] on p "2047 Salt, table" at bounding box center [130, 173] width 46 height 8
type input "Salt, table"
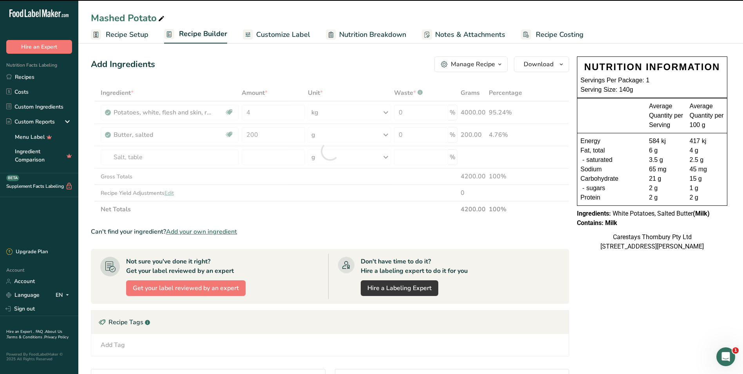
type input "0"
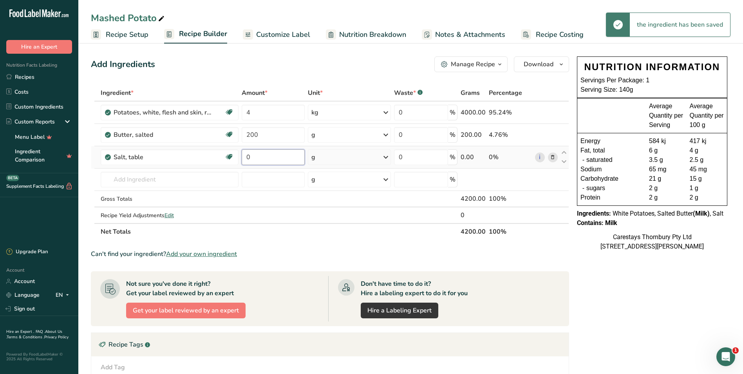
click at [260, 156] on input "0" at bounding box center [273, 157] width 63 height 16
type input "2"
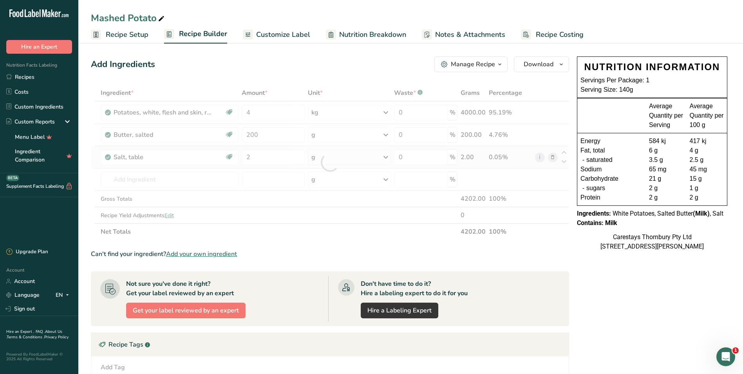
click at [385, 157] on div "Ingredient * Amount * Unit * Waste * .a-a{fill:#347362;}.b-a{fill:#fff;} Grams …" at bounding box center [330, 162] width 478 height 155
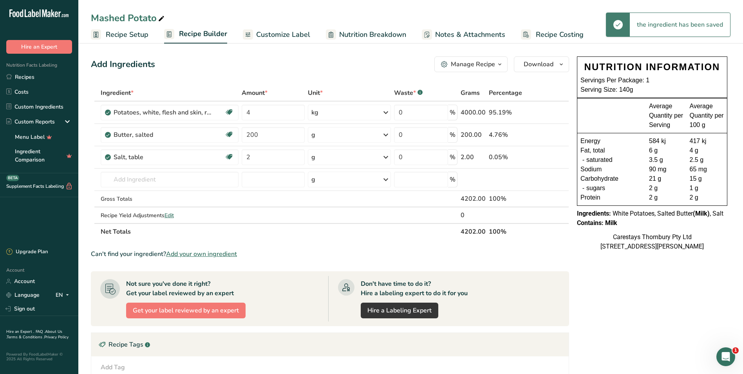
click at [387, 158] on icon at bounding box center [385, 157] width 9 height 14
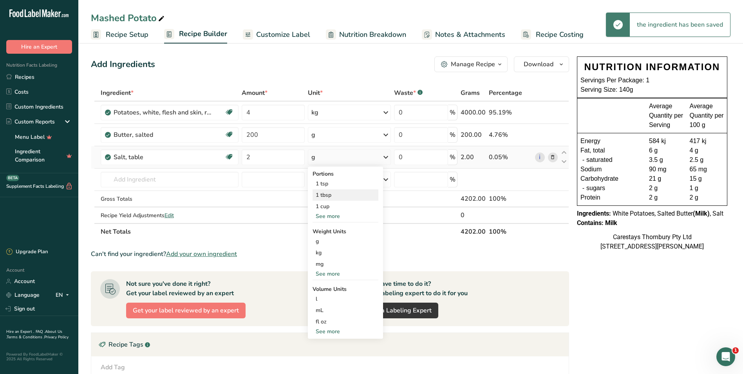
click at [339, 193] on div "1 tbsp" at bounding box center [346, 194] width 66 height 11
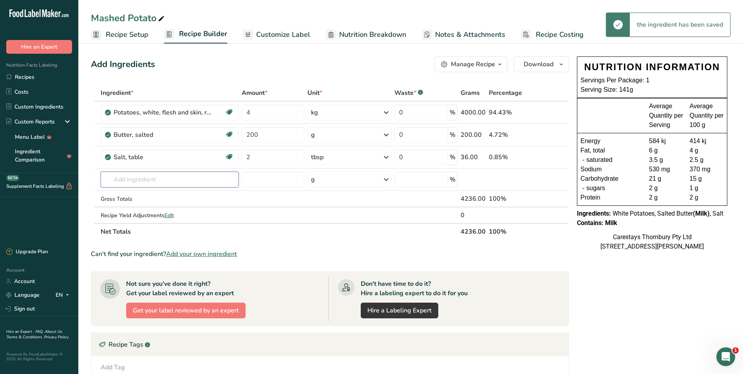
click at [120, 178] on input "text" at bounding box center [170, 180] width 138 height 16
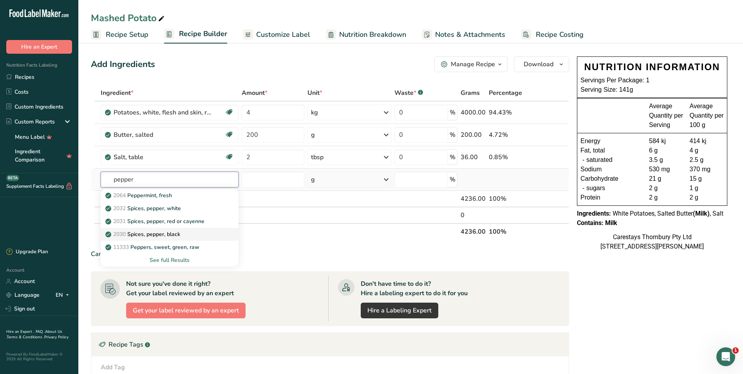
type input "pepper"
click at [155, 233] on p "2030 Spices, pepper, black" at bounding box center [143, 234] width 73 height 8
type input "Spices, pepper, black"
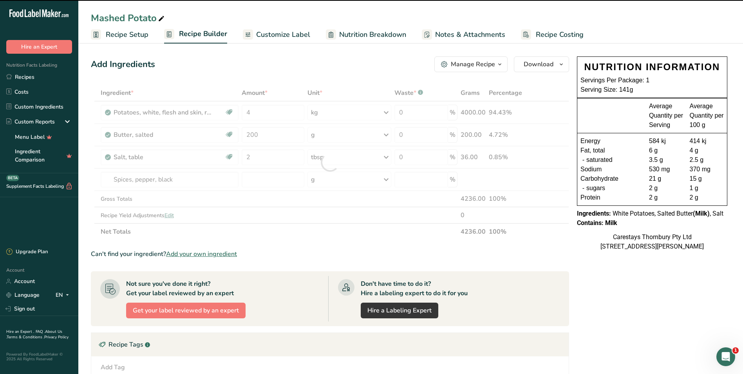
type input "0"
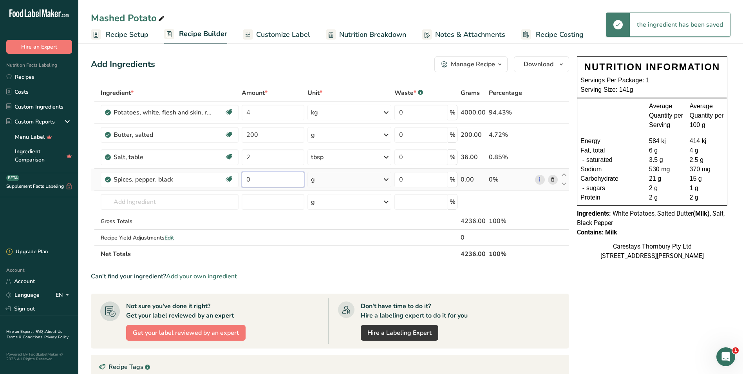
click at [253, 180] on input "0" at bounding box center [273, 180] width 63 height 16
type input "2"
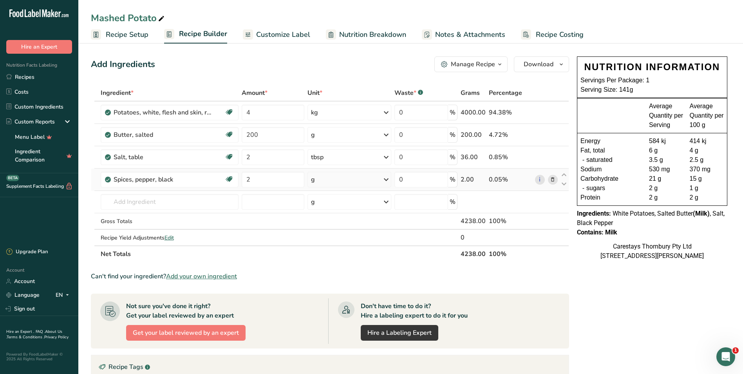
click at [387, 178] on div "Ingredient * Amount * Unit * Waste * .a-a{fill:#347362;}.b-a{fill:#fff;} Grams …" at bounding box center [330, 173] width 478 height 177
click at [387, 178] on icon at bounding box center [385, 179] width 9 height 14
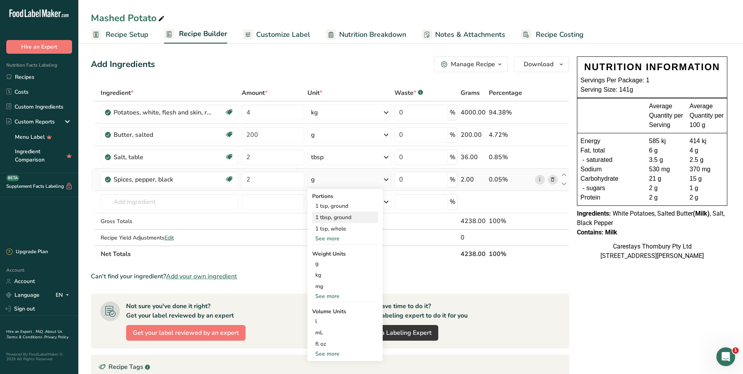
click at [347, 218] on div "1 tbsp, ground" at bounding box center [345, 216] width 66 height 11
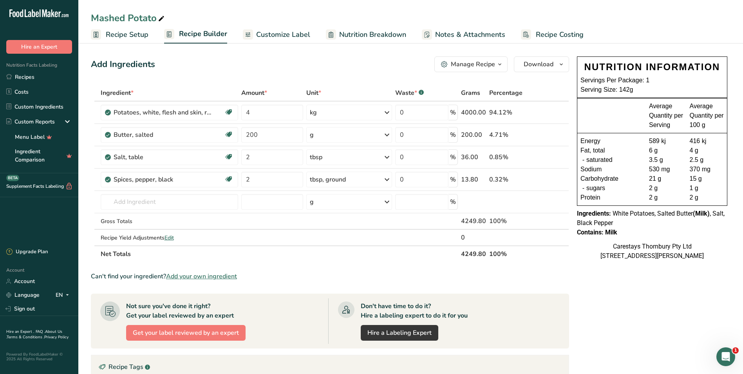
click at [553, 33] on span "Recipe Costing" at bounding box center [560, 34] width 48 height 11
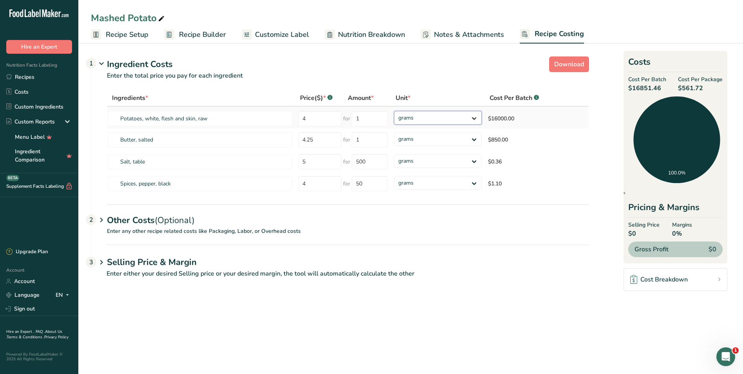
click at [475, 117] on select "grams kg mg mcg lb oz" at bounding box center [438, 118] width 88 height 14
select select "1"
click at [394, 111] on select "grams kg mg mcg lb oz" at bounding box center [438, 118] width 88 height 14
click at [471, 137] on select "grams kg mg mcg lb oz" at bounding box center [433, 139] width 86 height 14
select select "1"
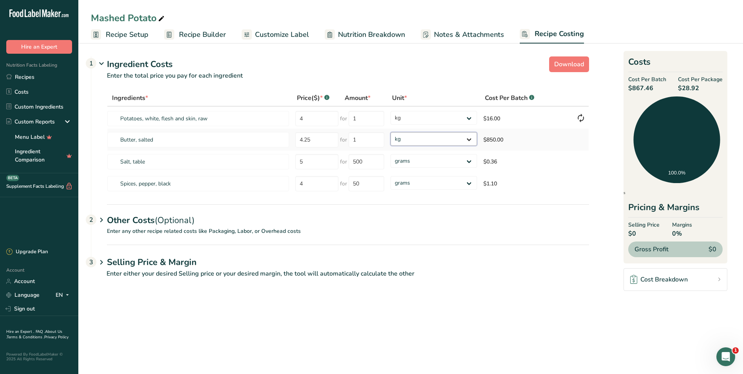
click at [390, 132] on select "grams kg mg mcg lb oz" at bounding box center [433, 139] width 86 height 14
